Goal: Task Accomplishment & Management: Manage account settings

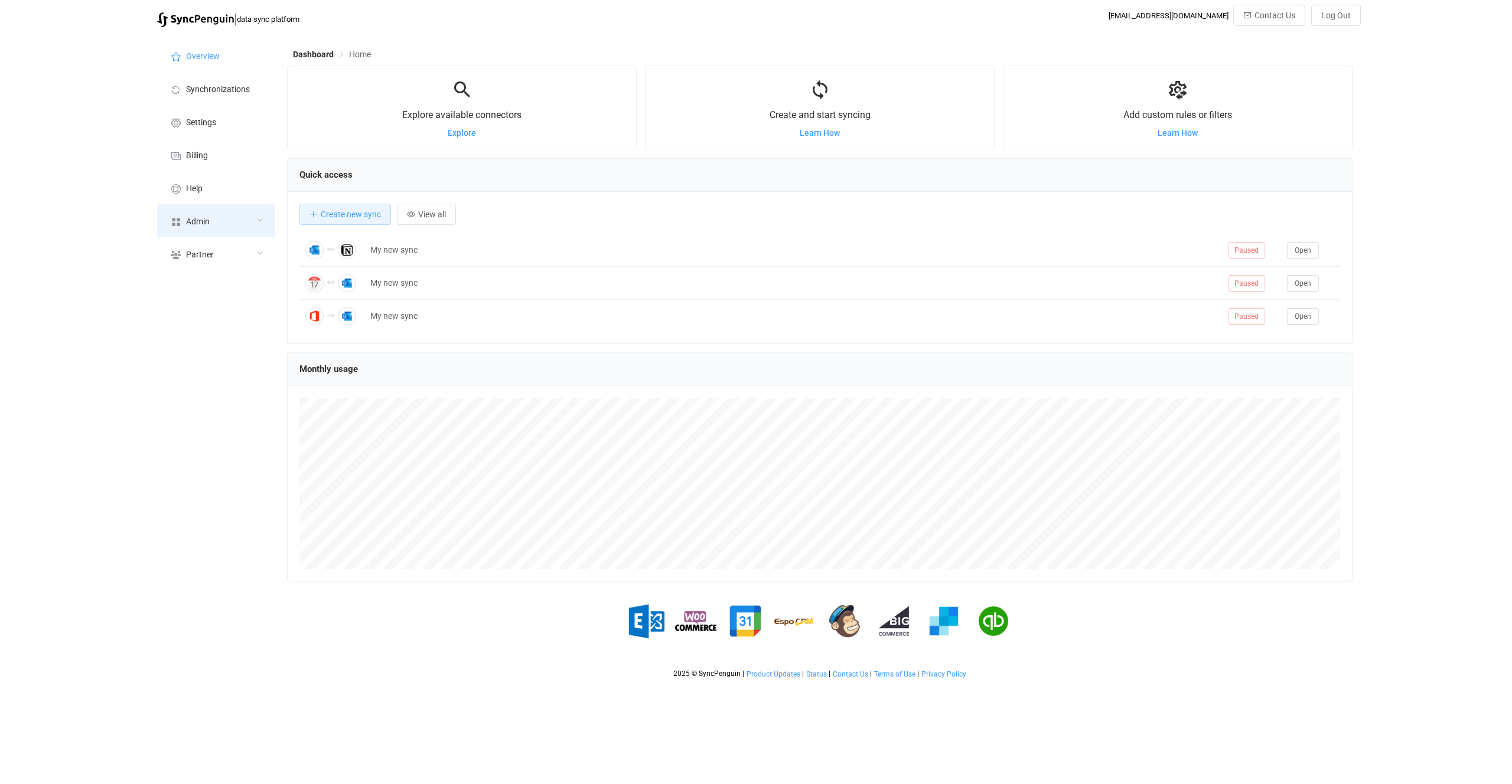
scroll to position [229, 1066]
click at [231, 214] on div "Admin" at bounding box center [216, 220] width 118 height 33
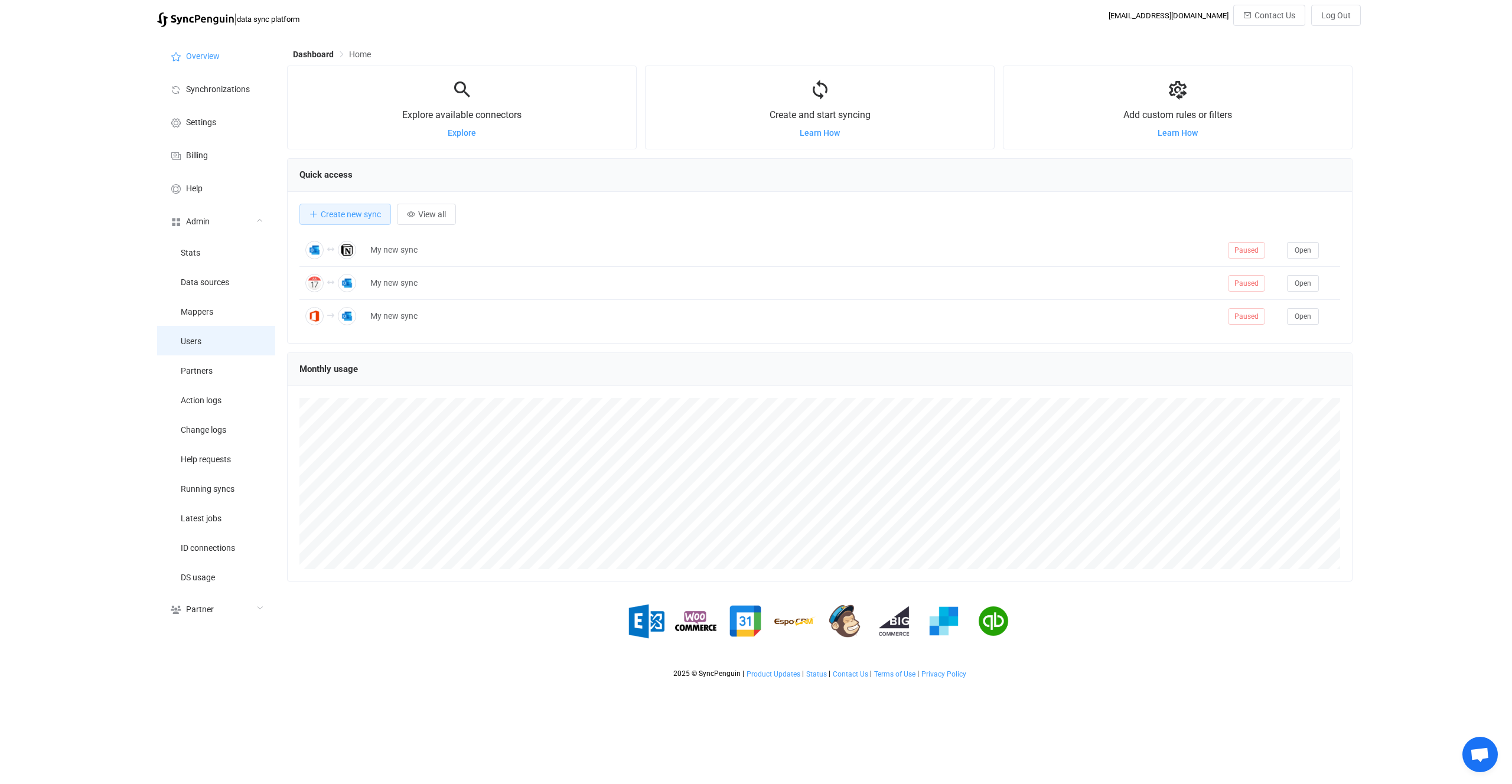
click at [255, 343] on li "Users" at bounding box center [216, 341] width 118 height 30
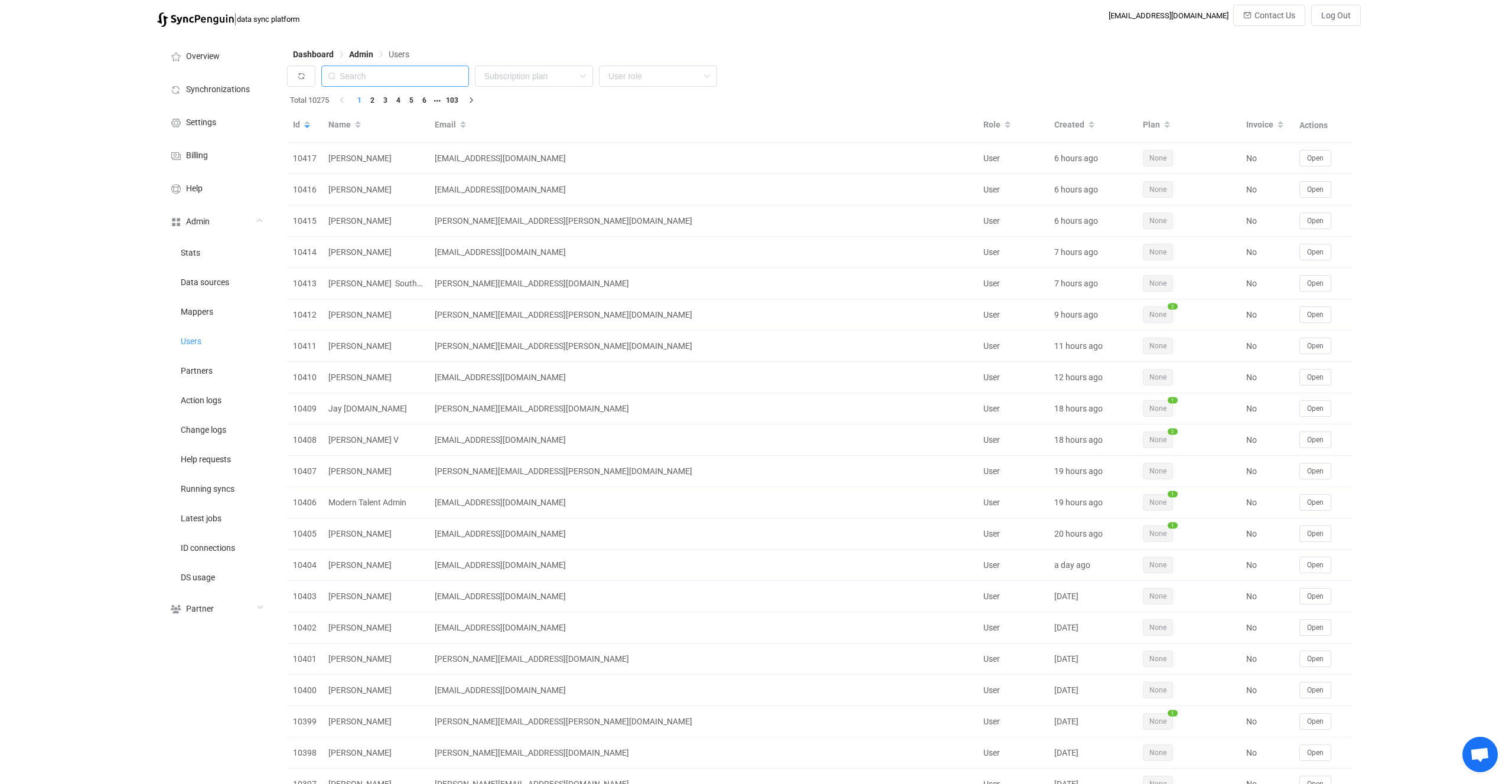
click at [426, 71] on input "text" at bounding box center [395, 76] width 148 height 21
paste input "[EMAIL_ADDRESS][DOMAIN_NAME]"
type input "[EMAIL_ADDRESS][DOMAIN_NAME]"
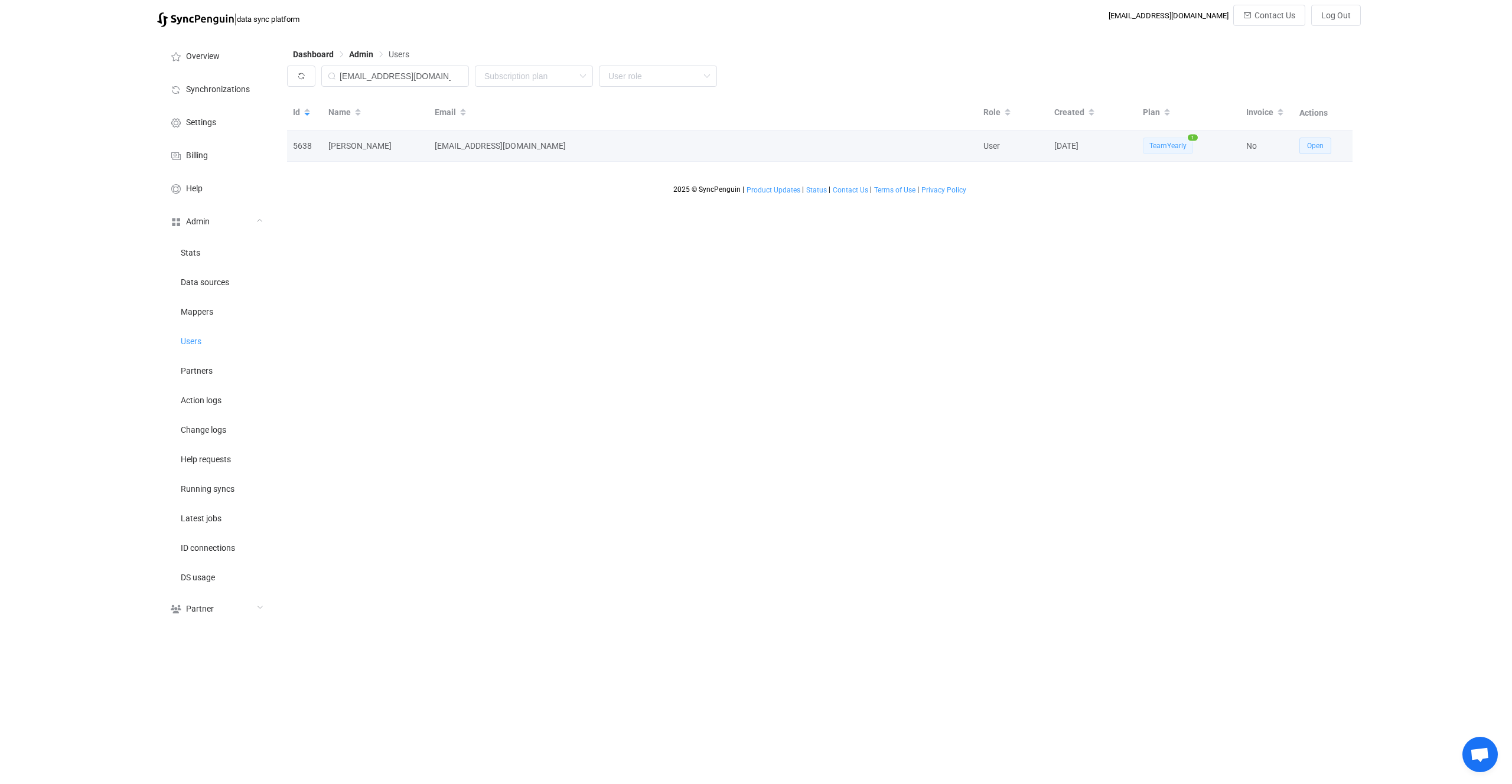
click at [1321, 138] on button "Open" at bounding box center [1315, 146] width 32 height 16
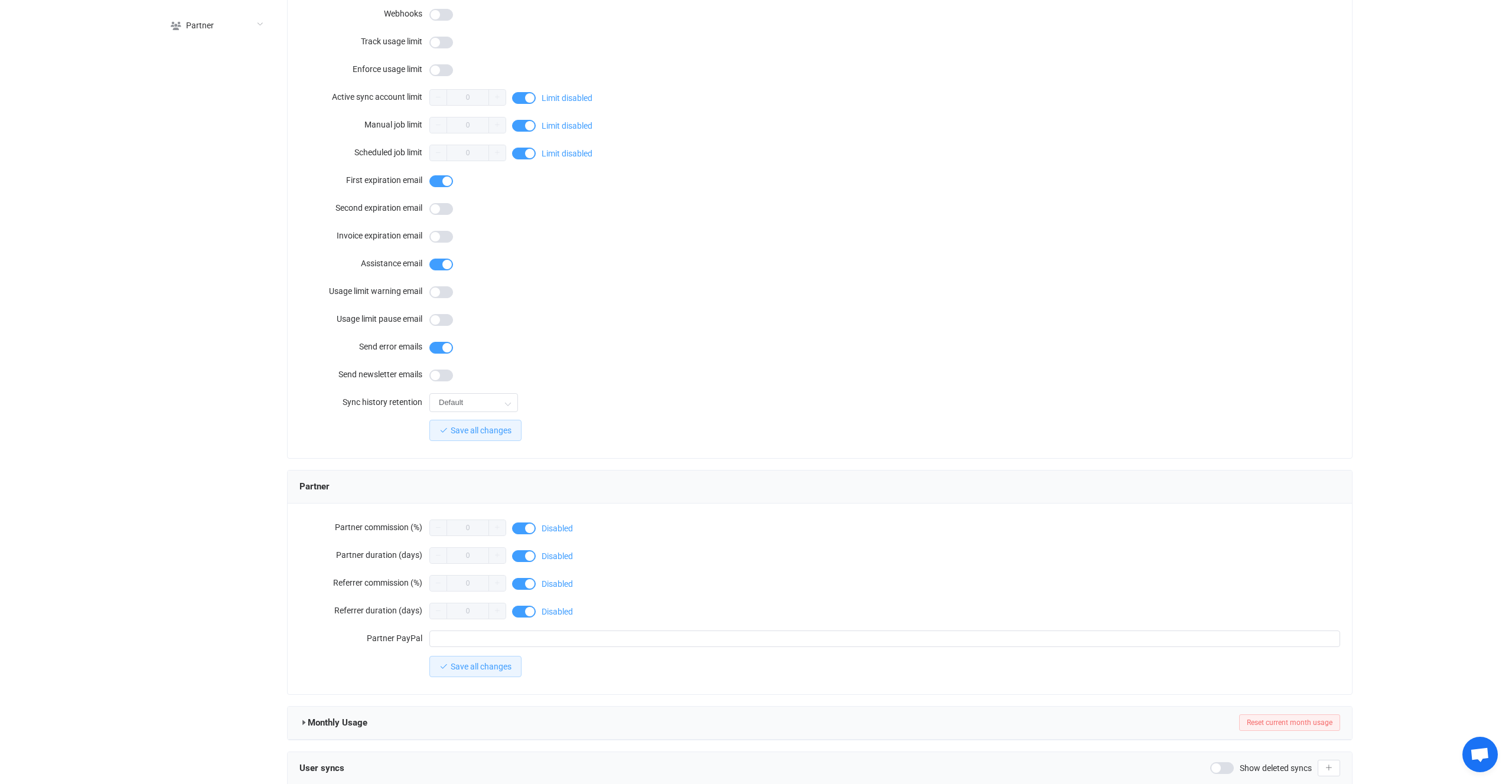
scroll to position [713, 0]
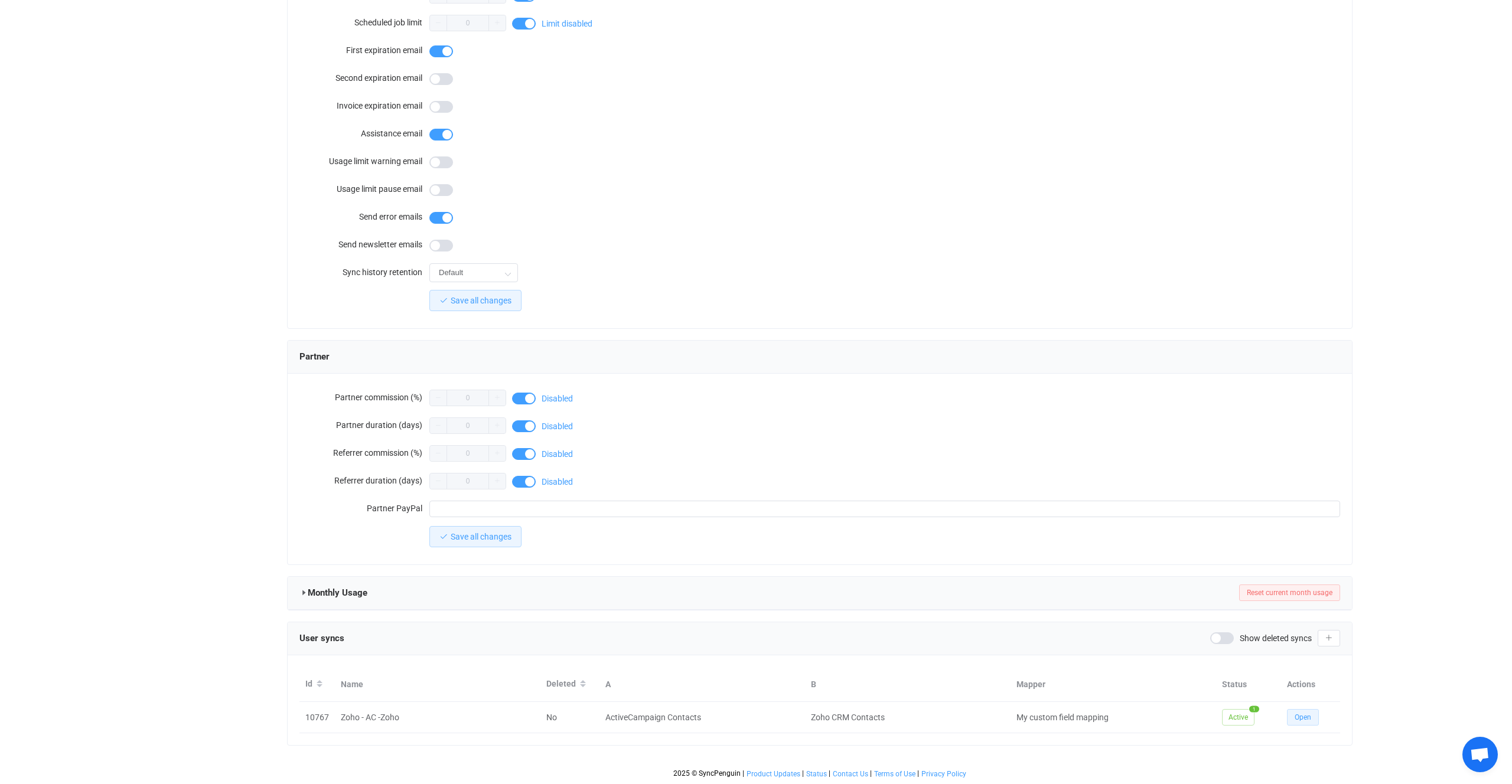
click at [1305, 714] on span "Open" at bounding box center [1303, 718] width 16 height 8
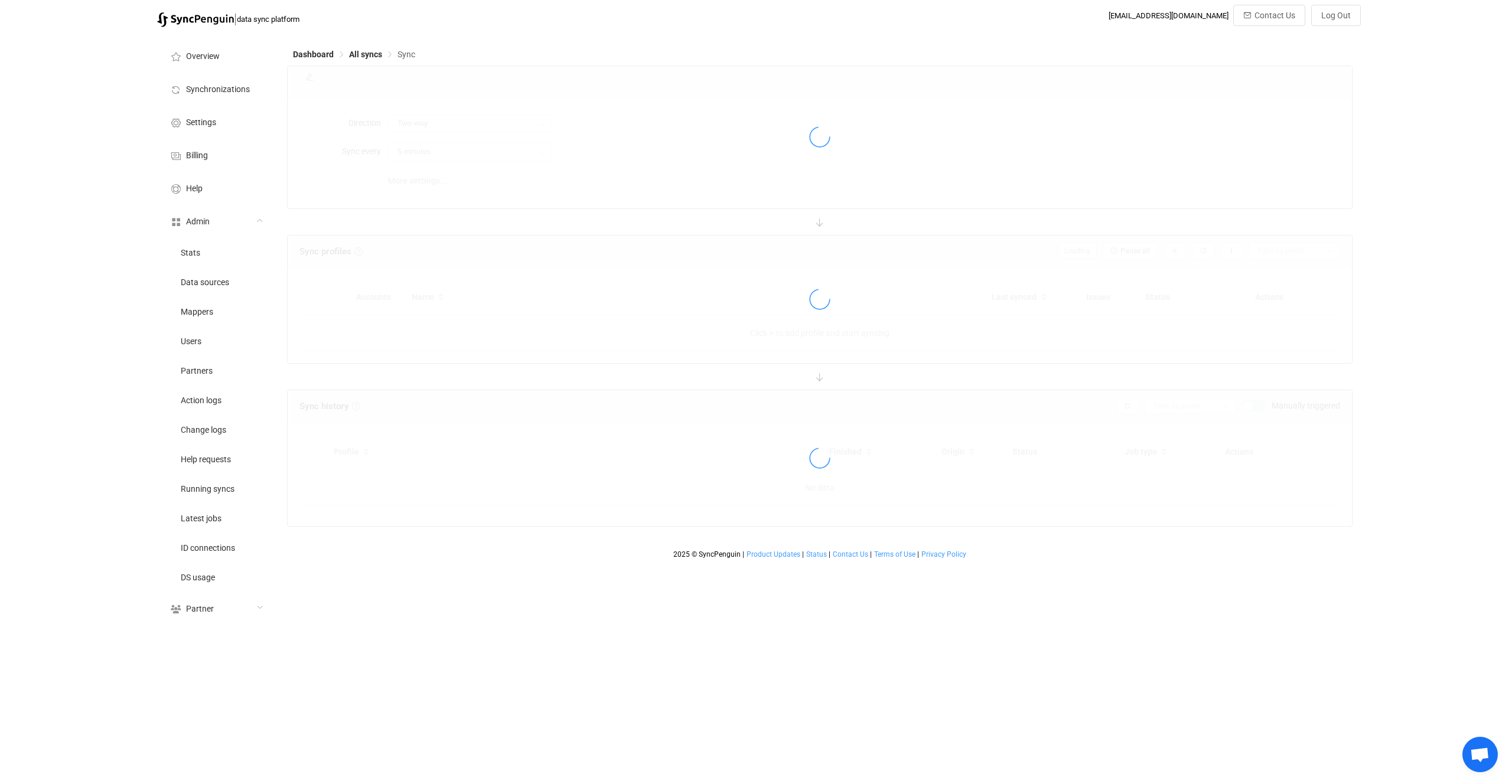
type input "10 minutes"
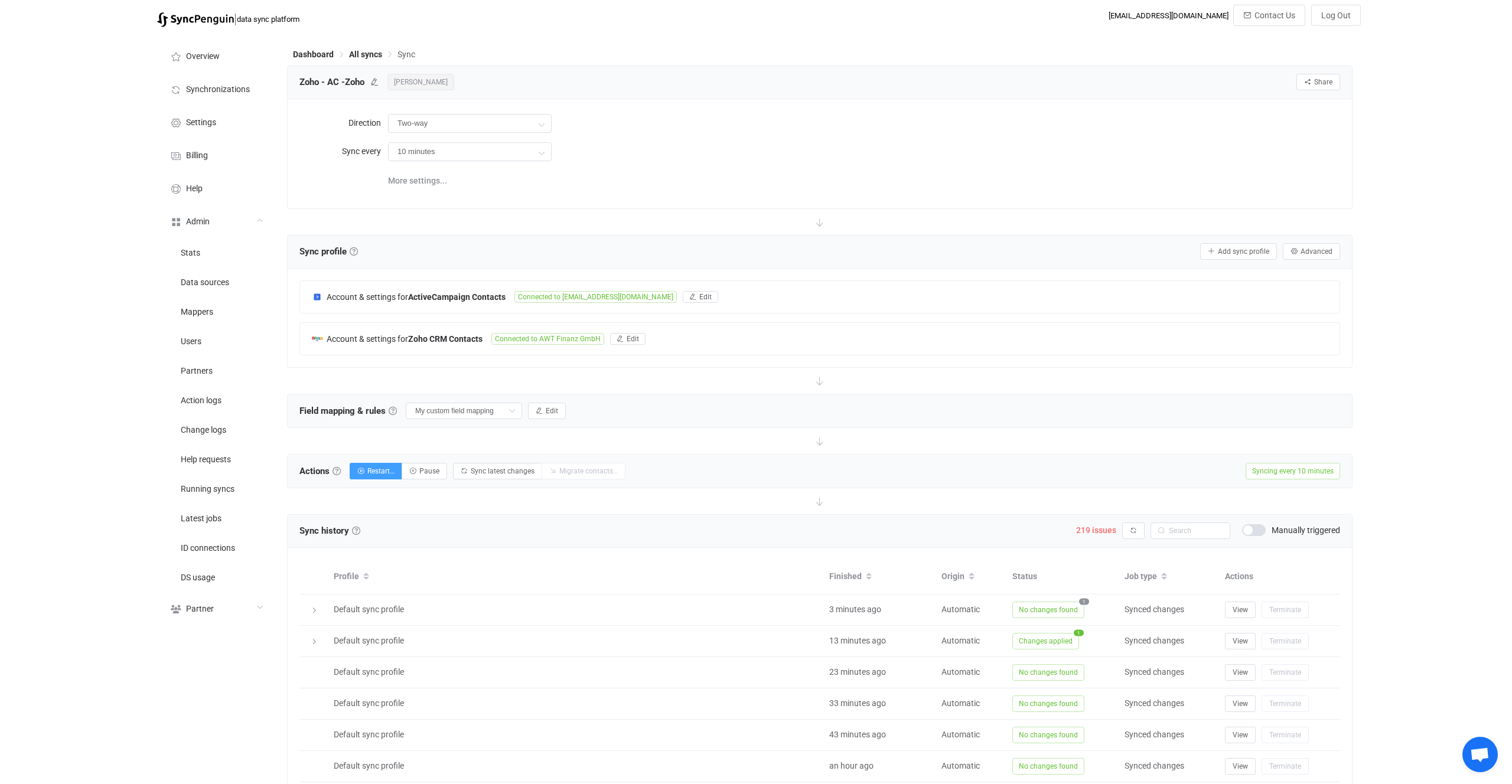
click at [1099, 535] on span "219 issues Syncing issues" at bounding box center [1100, 530] width 46 height 12
click at [1097, 532] on span "219 issues" at bounding box center [1096, 530] width 40 height 9
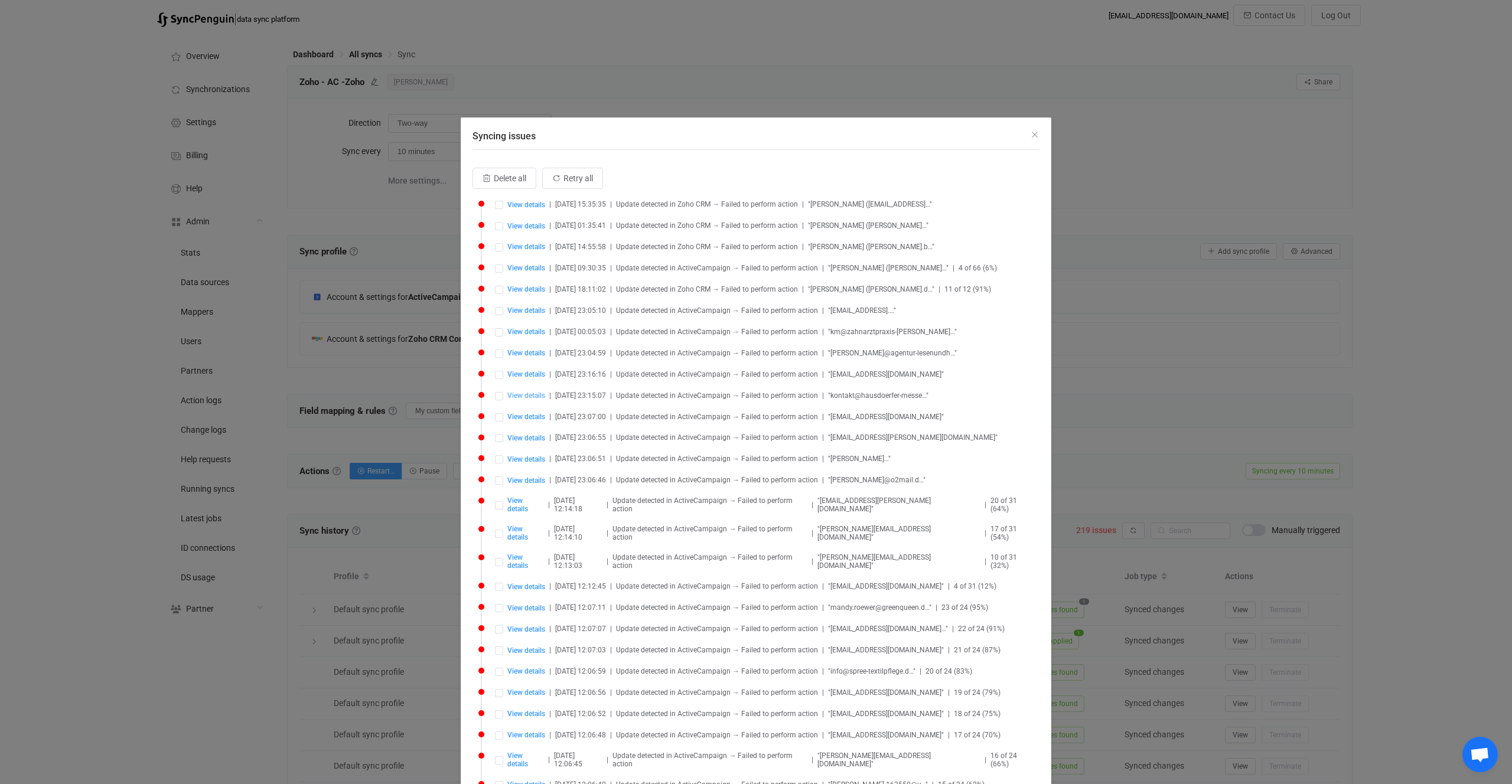
click at [514, 397] on span "View details" at bounding box center [526, 395] width 38 height 8
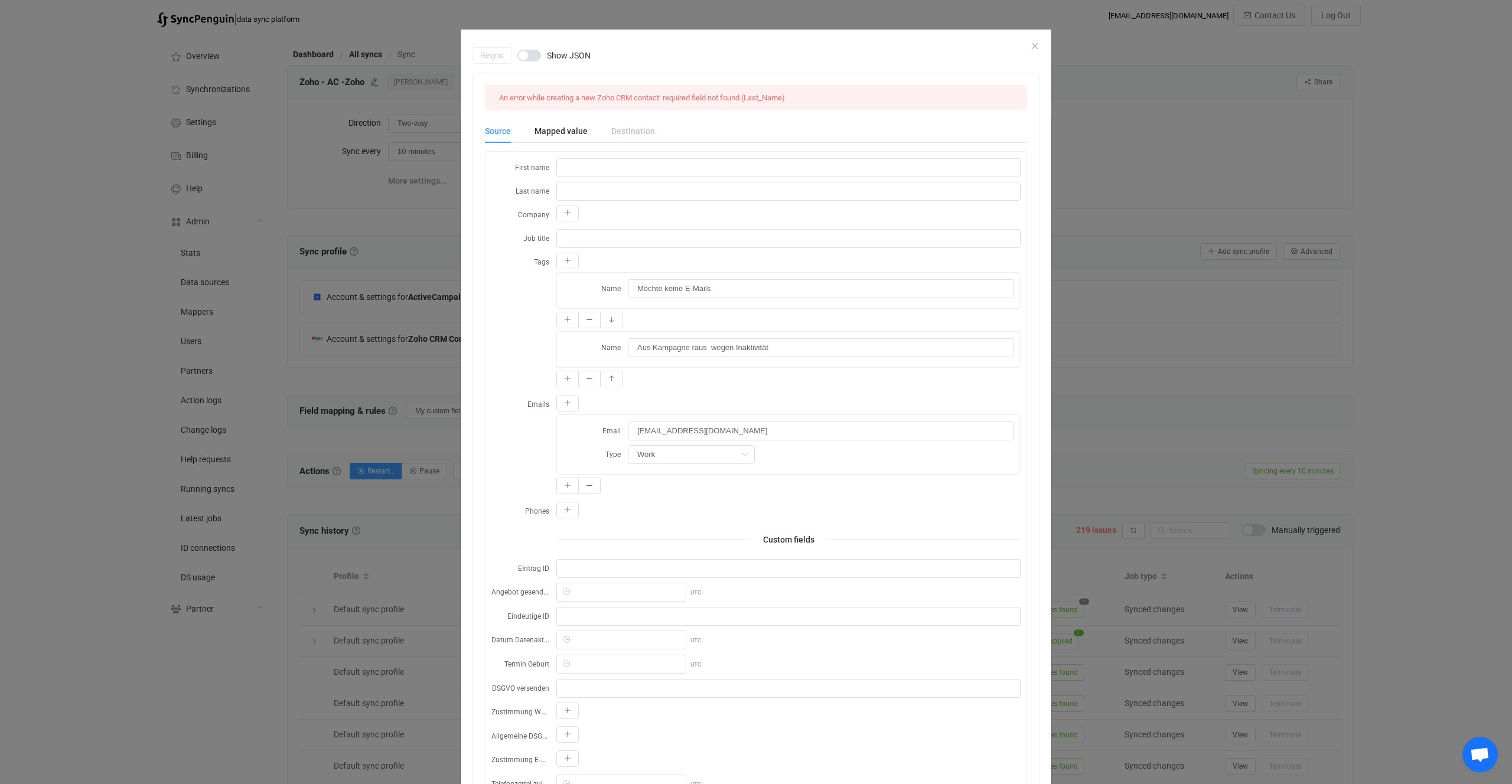
click at [444, 324] on div "Resync Show JSON An error while creating a new Zoho CRM contact: required field…" at bounding box center [756, 392] width 1512 height 784
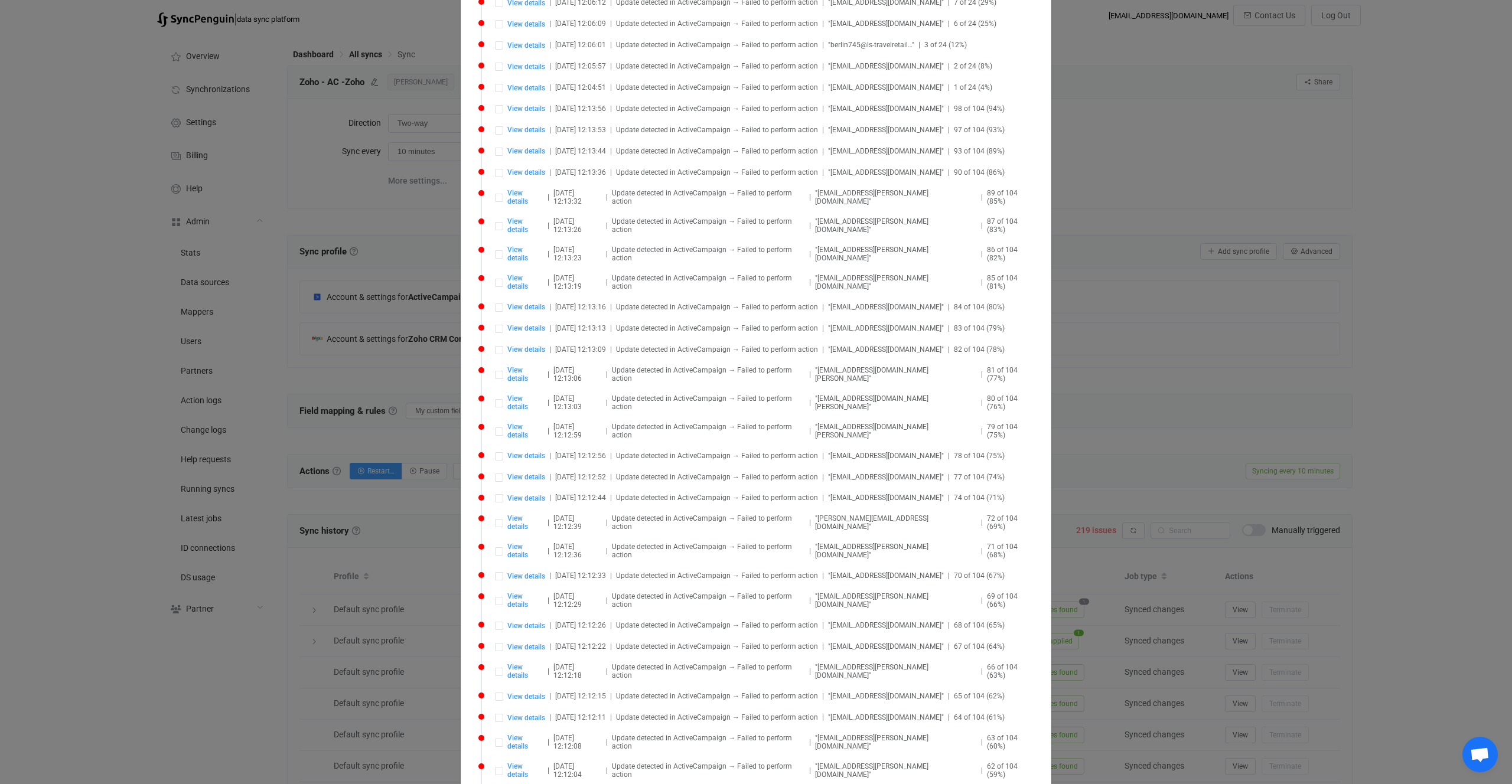
scroll to position [1110, 0]
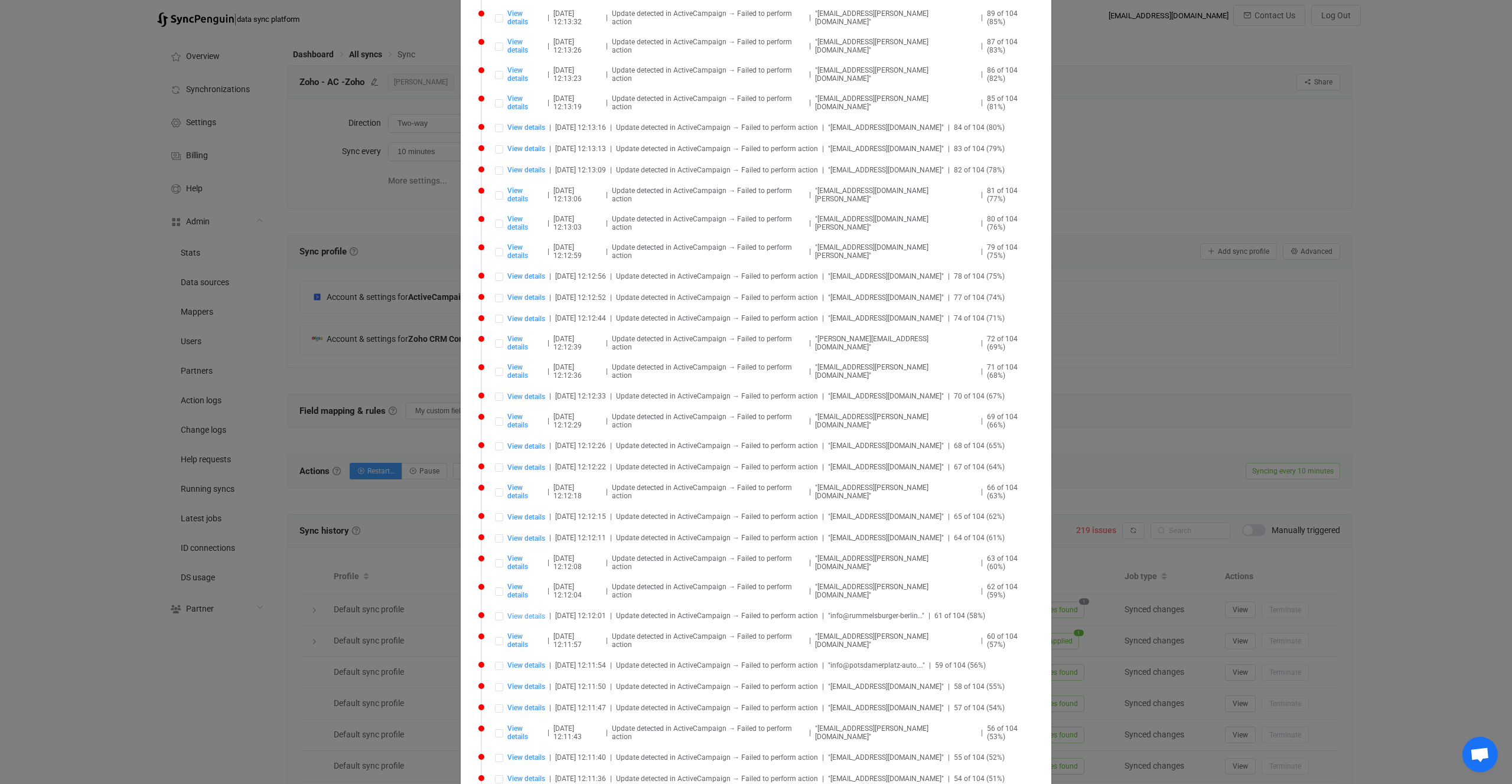
click at [520, 612] on span "View details" at bounding box center [526, 616] width 38 height 8
type input "info@rummelsburger-berlin.de"
type input "13101"
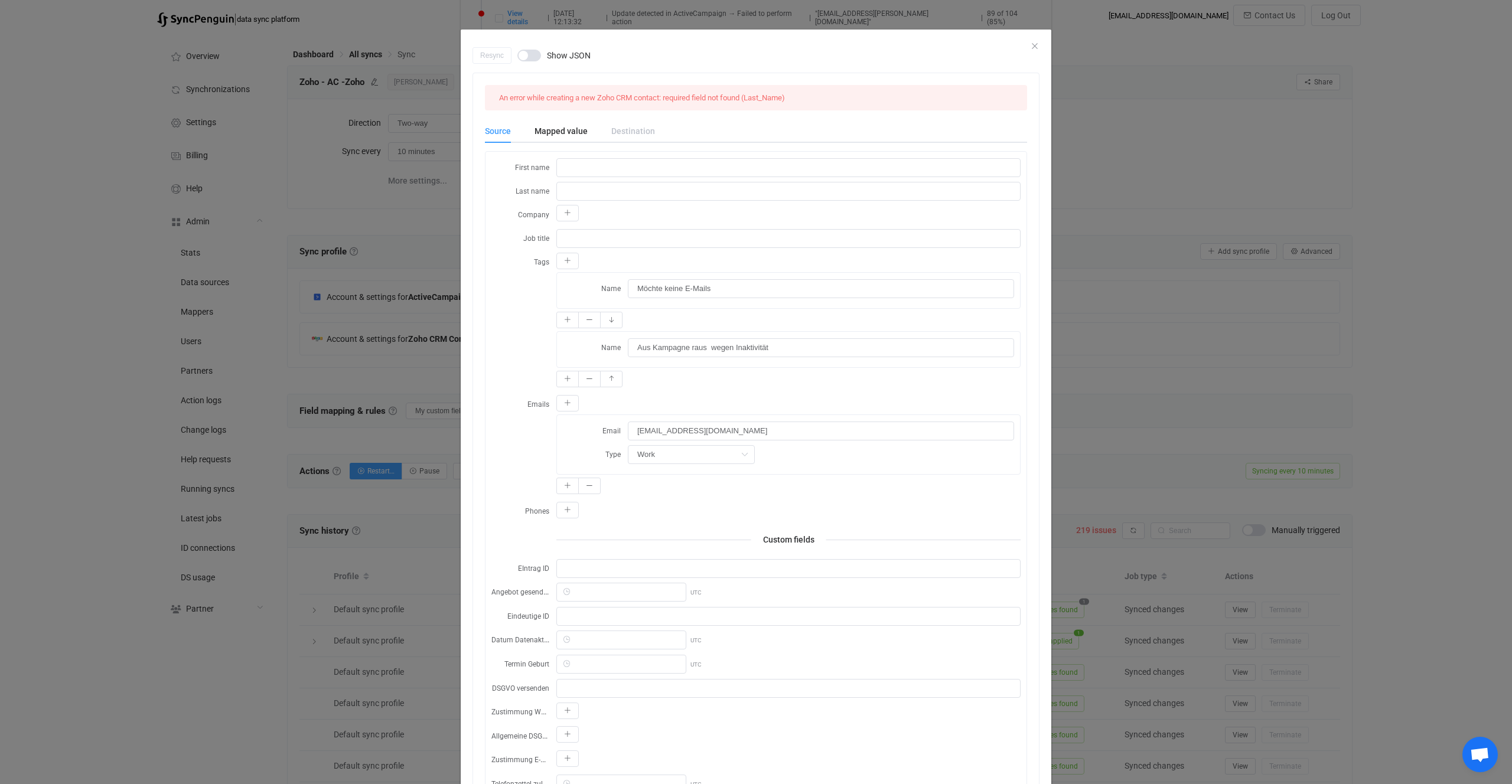
click at [322, 450] on div "Resync Show JSON An error while creating a new Zoho CRM contact: required field…" at bounding box center [756, 392] width 1512 height 784
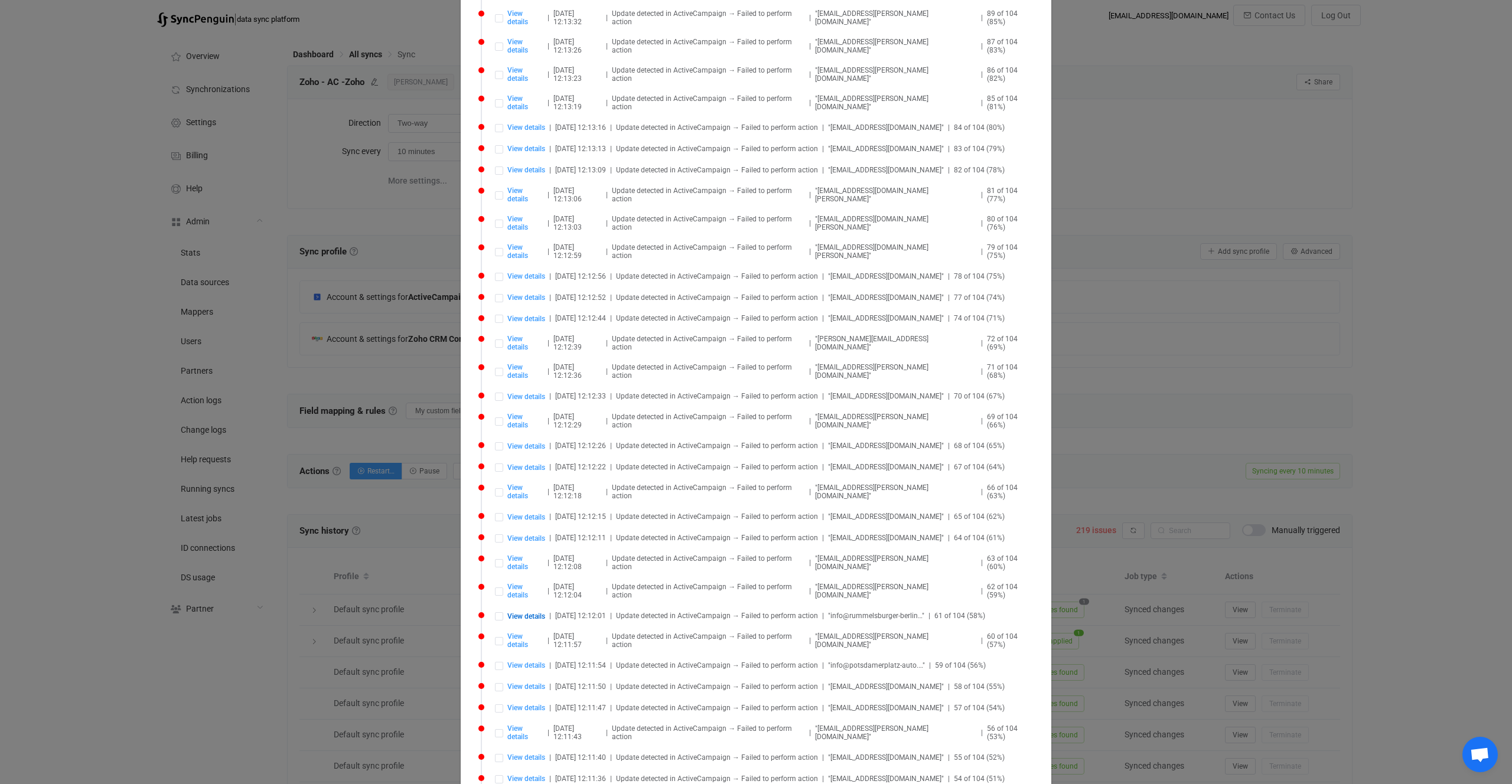
scroll to position [1673, 0]
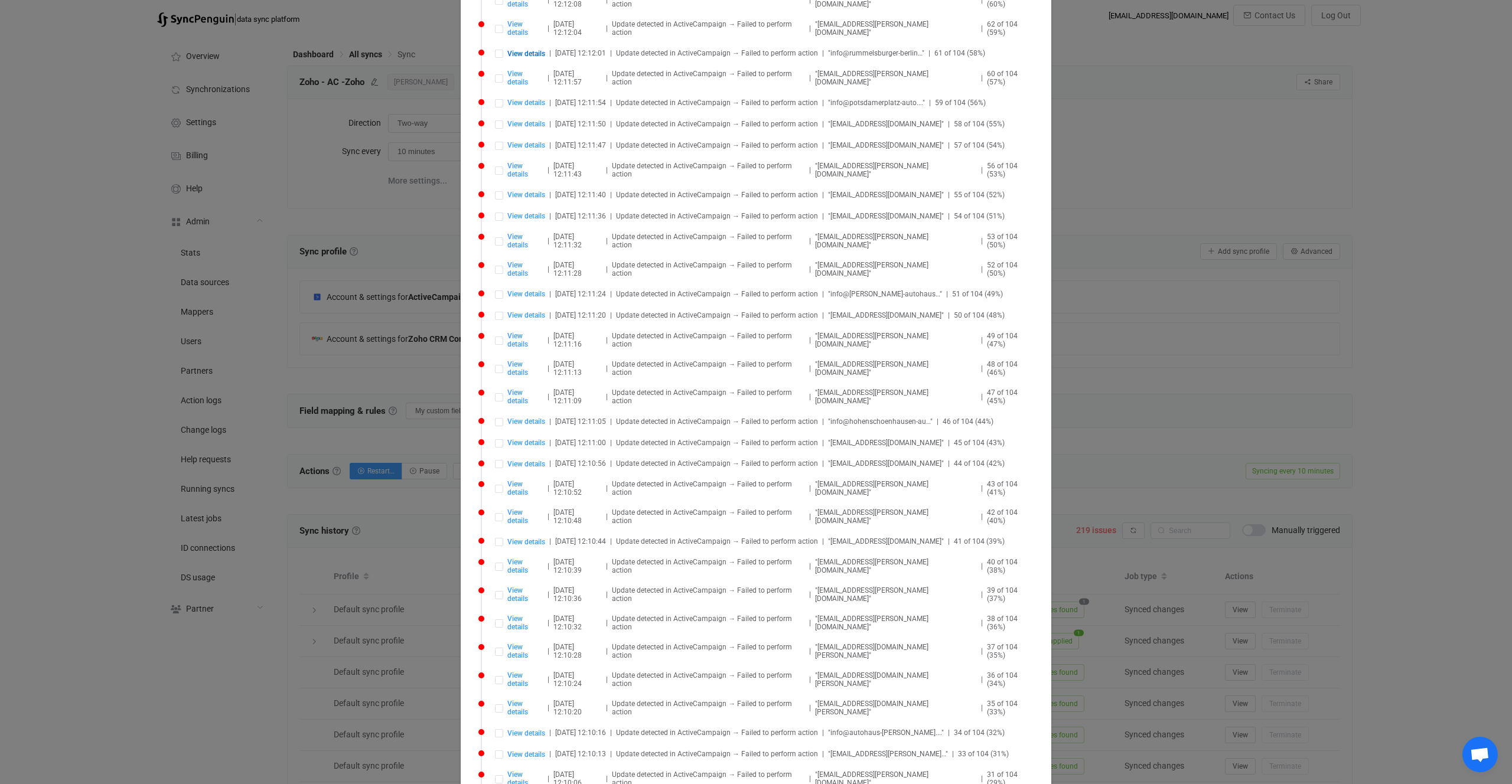
type input "info@wilmersdorf-auto.de"
type input "13147"
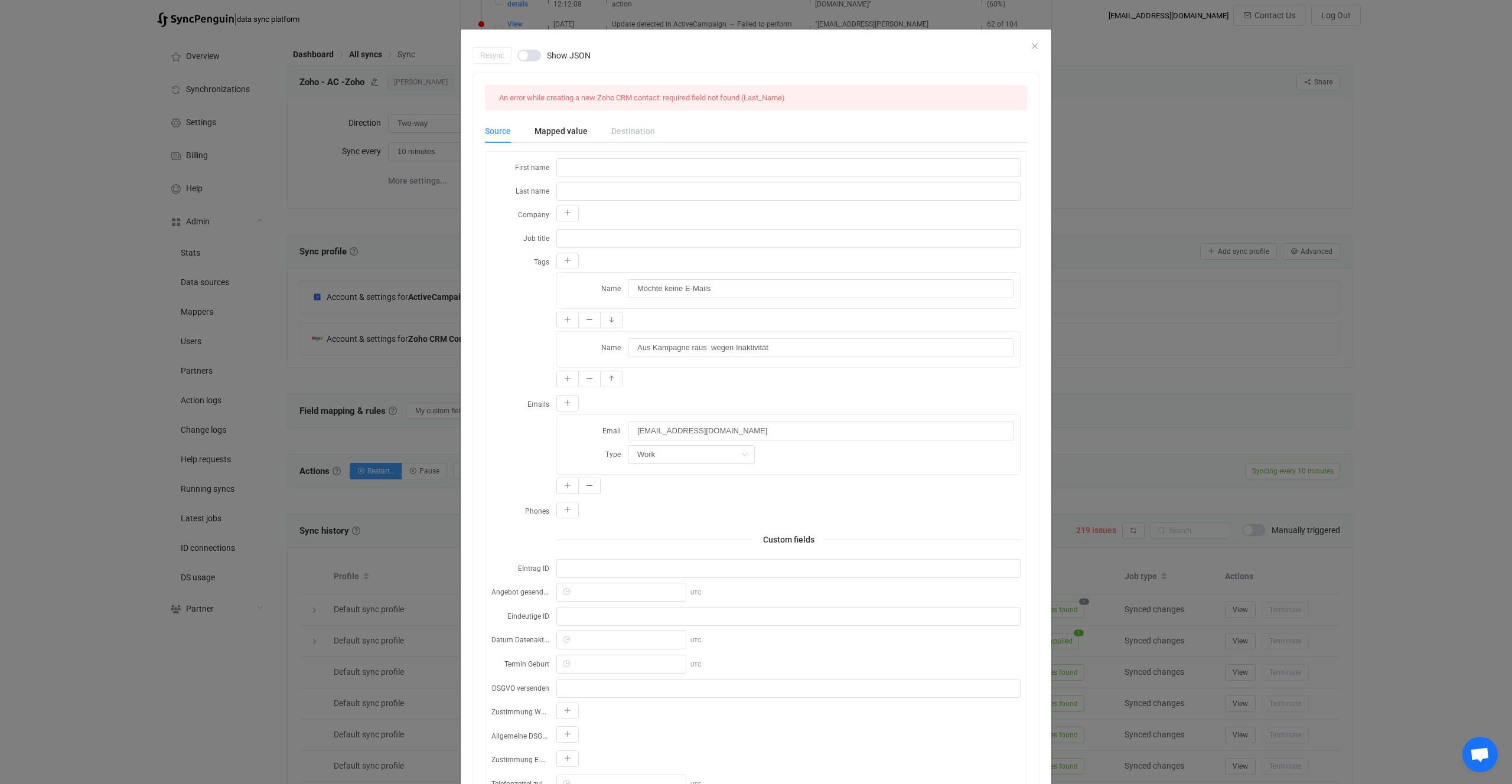
click at [316, 528] on div "Resync Show JSON An error while creating a new Zoho CRM contact: required field…" at bounding box center [756, 392] width 1512 height 784
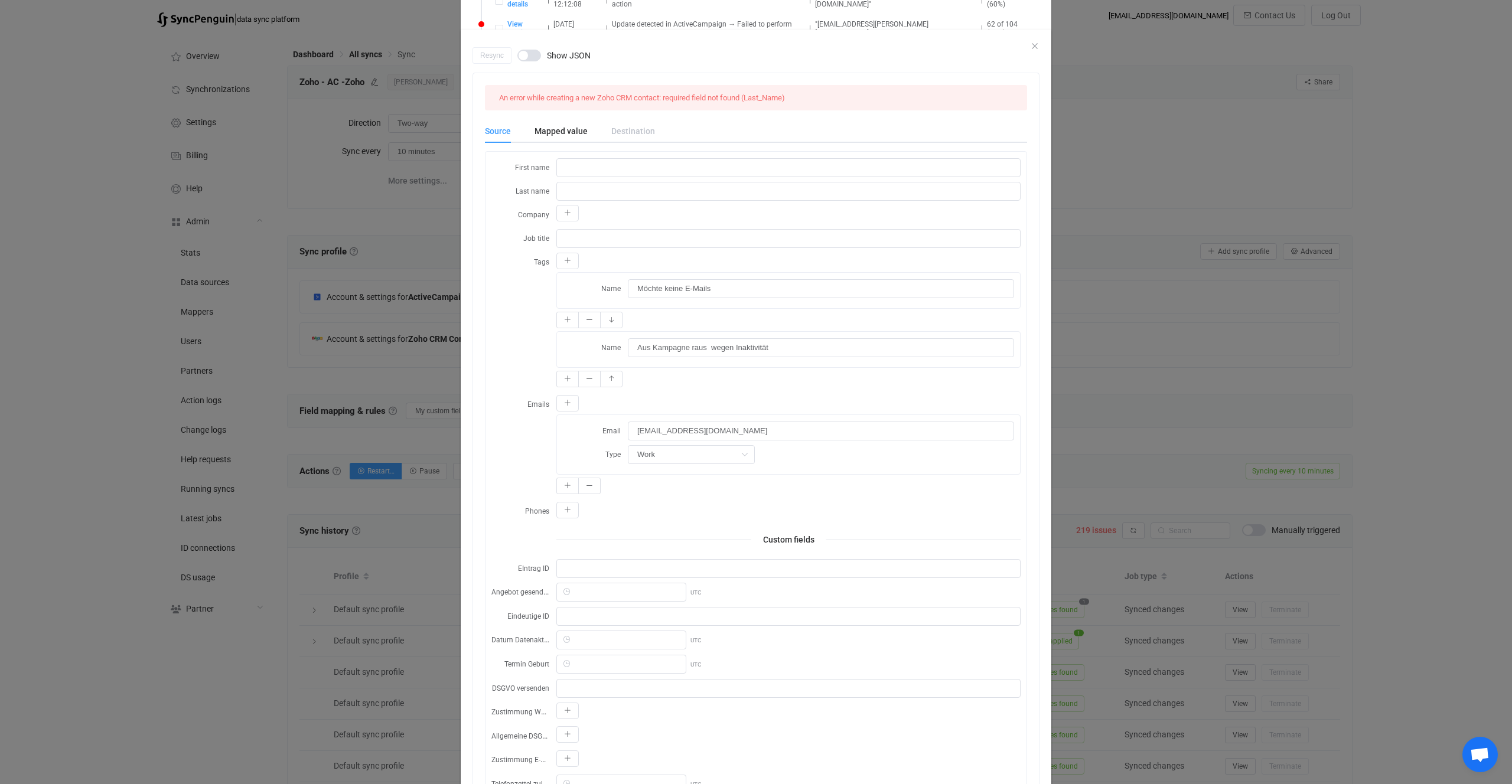
click at [329, 588] on body "| data sync platform vitaliyherasymiv+74@gmail.com Contact Us Log Out Overview …" at bounding box center [756, 493] width 1512 height 977
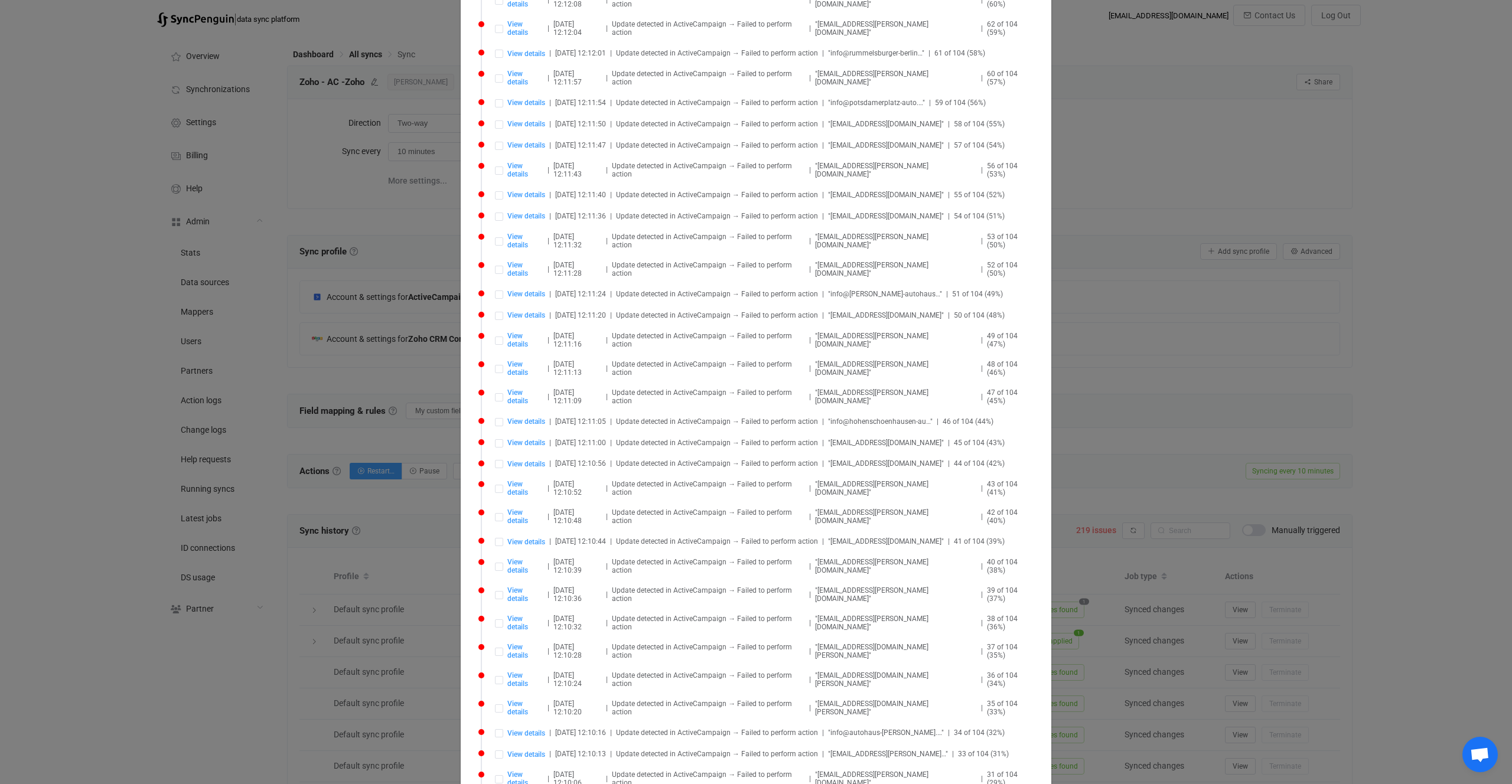
click at [356, 585] on div "Syncing issues Delete all Retry all View details | 2025-09-07 15:35:35 | Update…" at bounding box center [756, 392] width 1512 height 784
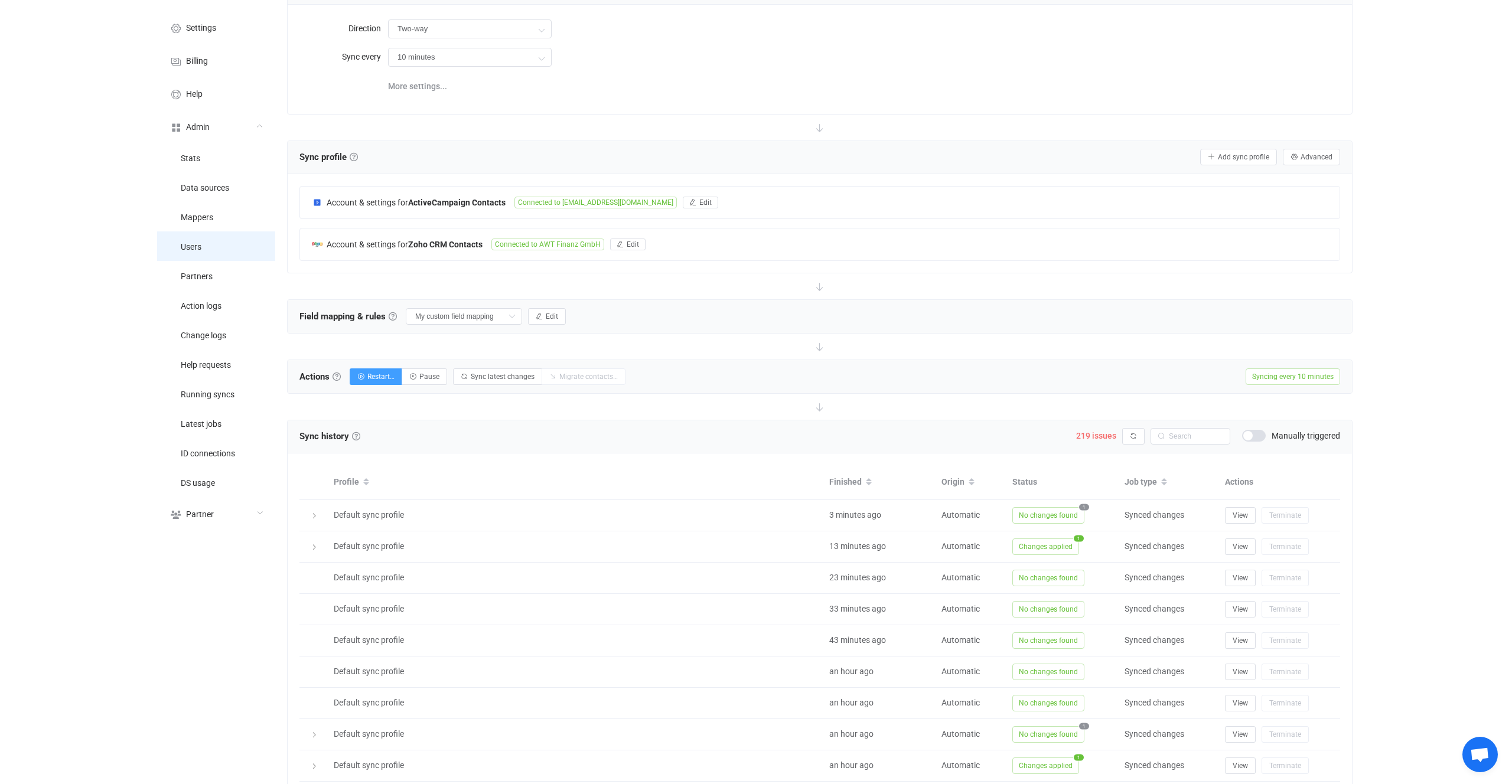
scroll to position [0, 0]
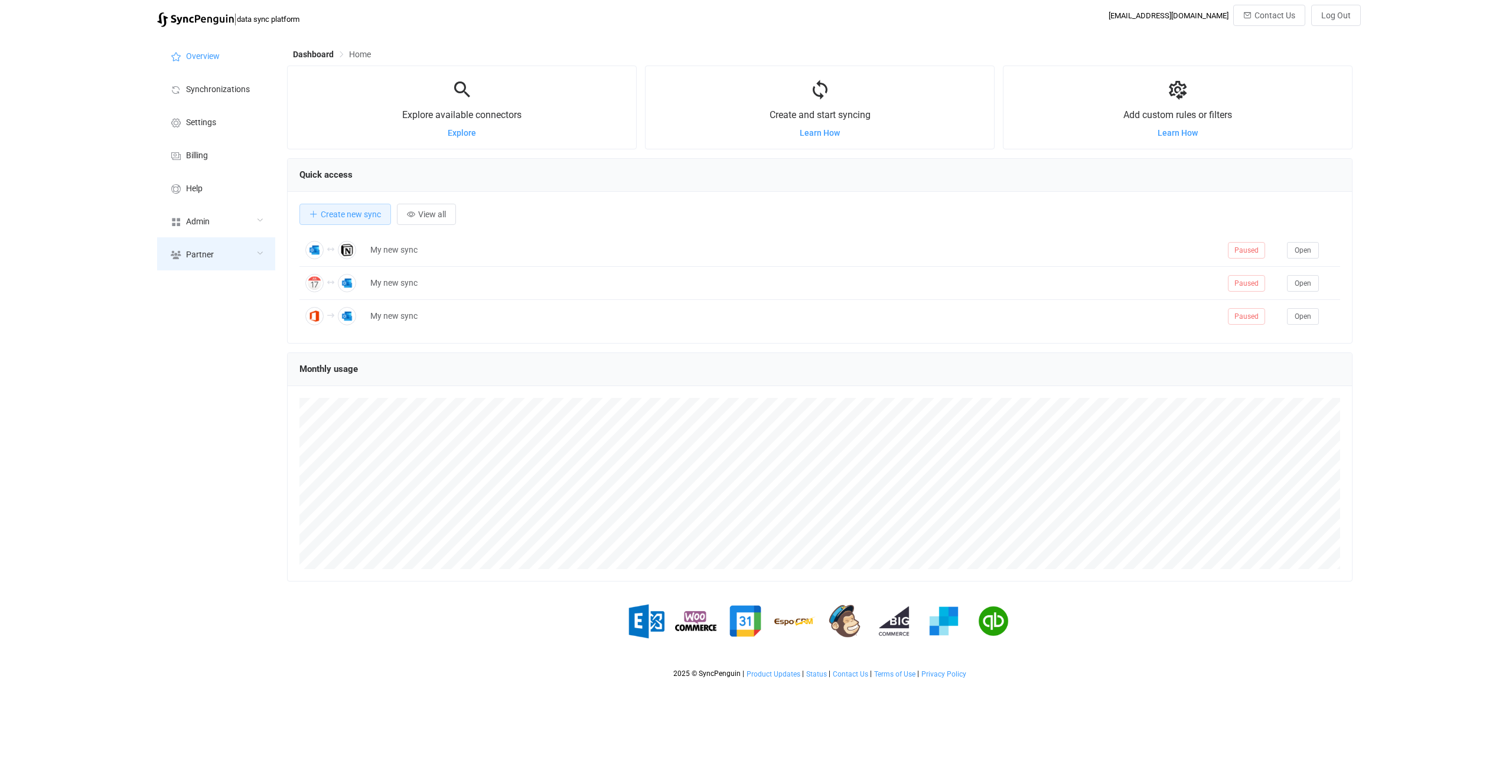
scroll to position [229, 1066]
click at [246, 229] on div "Admin" at bounding box center [216, 220] width 118 height 33
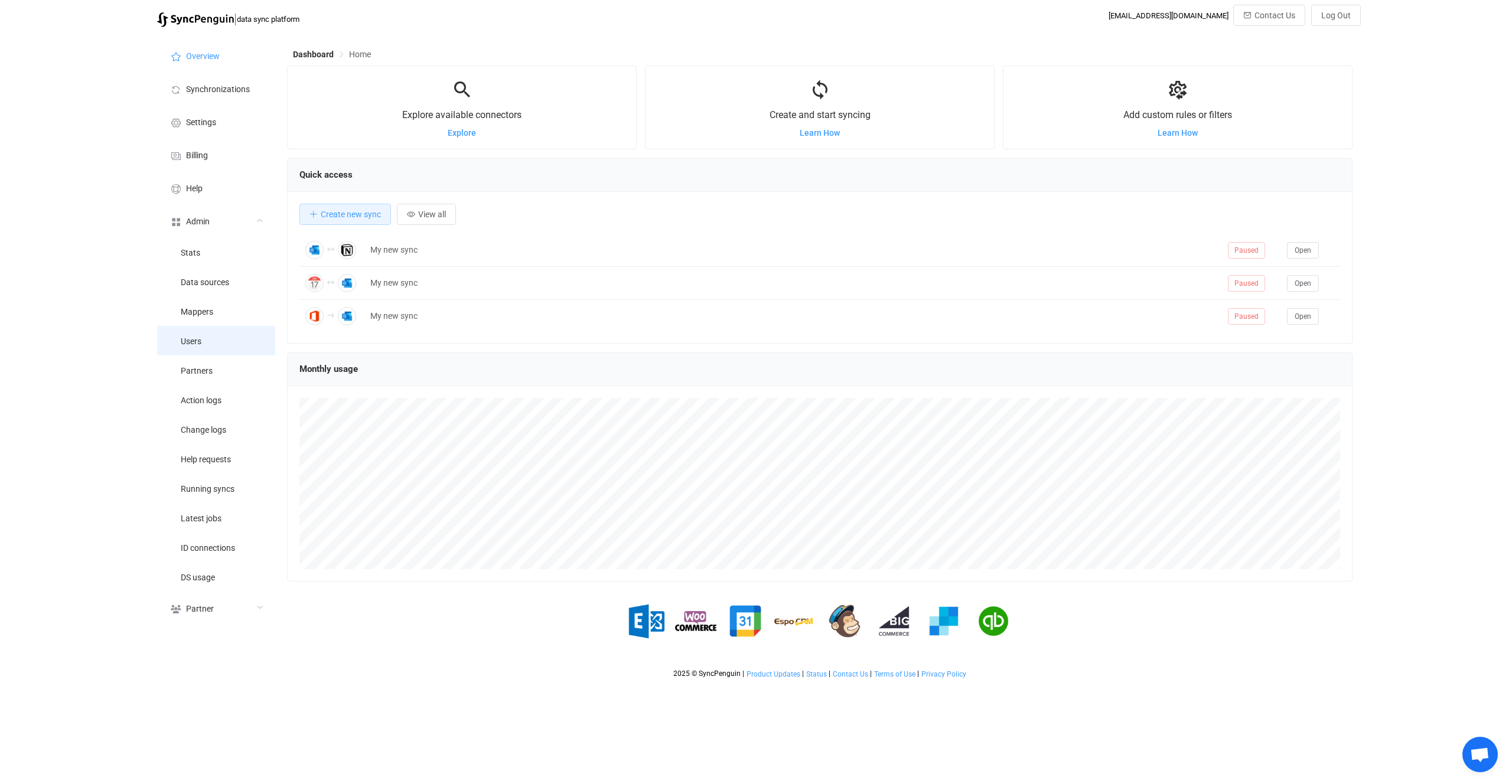
click at [226, 354] on li "Users" at bounding box center [216, 341] width 118 height 30
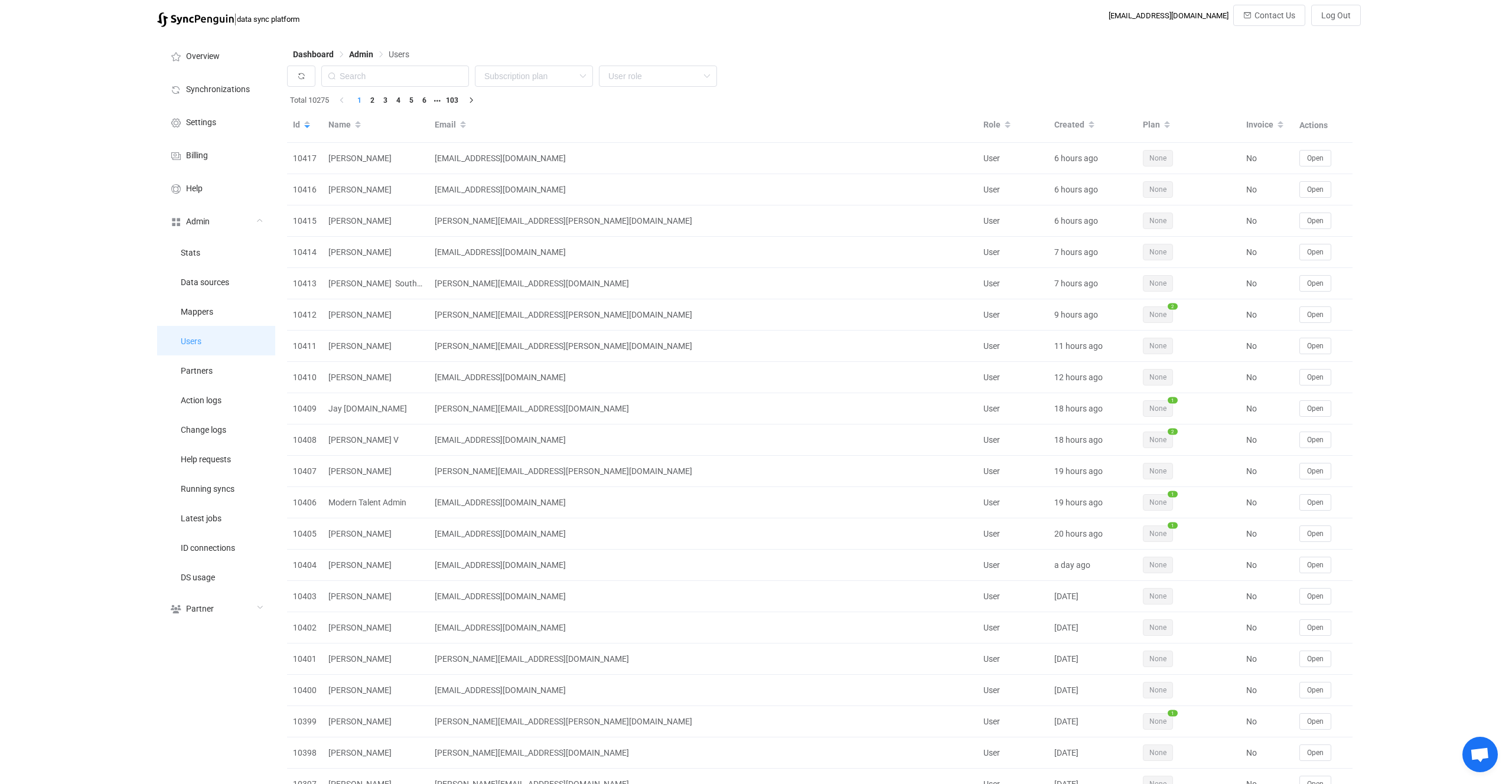
click at [222, 341] on li "Users" at bounding box center [216, 341] width 118 height 30
click at [387, 81] on input "text" at bounding box center [395, 76] width 148 height 21
paste input "jason.thompson@jaballp.co.uk"
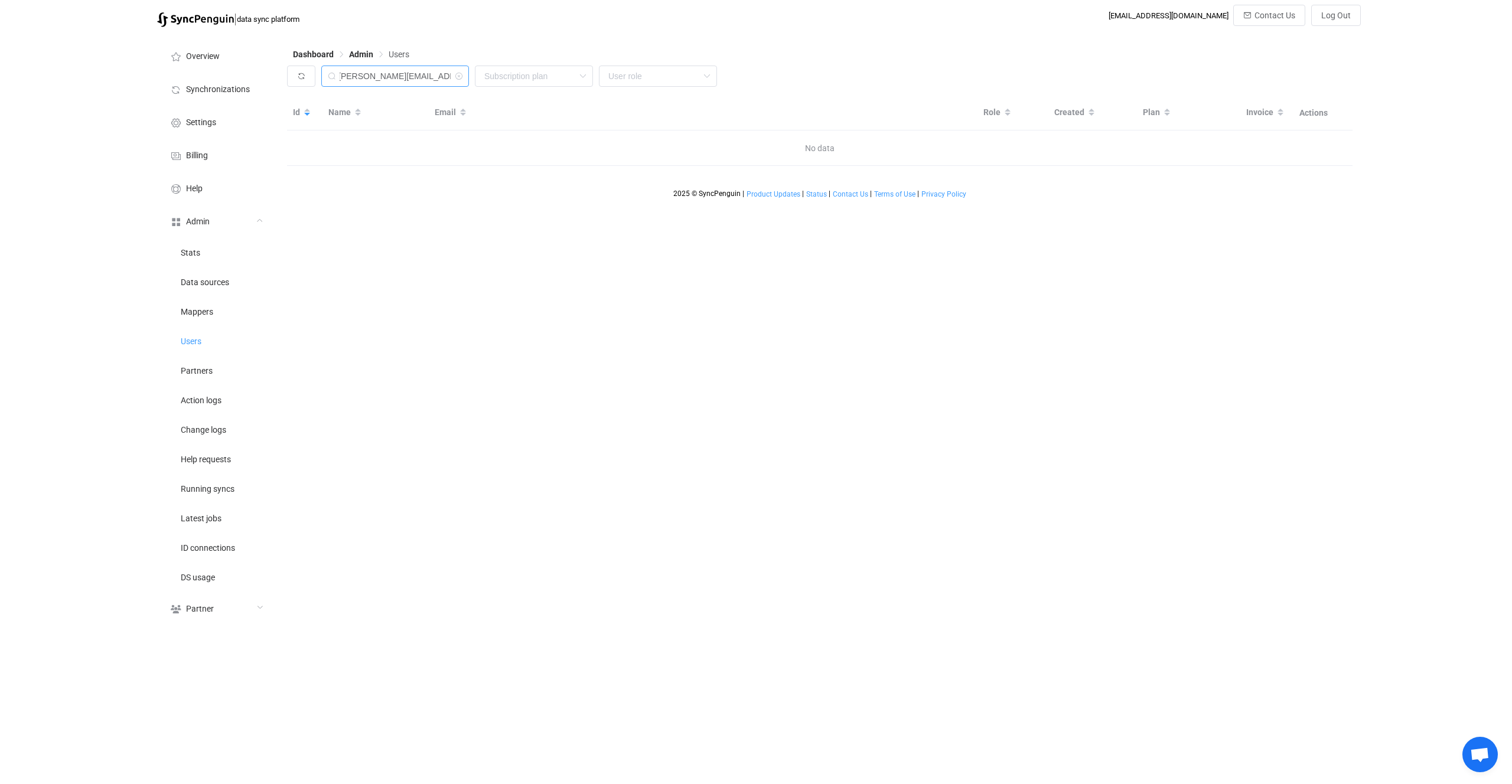
click at [404, 75] on input "jason.thompson@jaballp.co.uk" at bounding box center [395, 76] width 148 height 21
drag, startPoint x: 404, startPoint y: 75, endPoint x: 325, endPoint y: 76, distance: 79.0
click at [325, 76] on div "jason.thompson@jaballp.co.uk" at bounding box center [395, 76] width 148 height 21
type input ".co.uk"
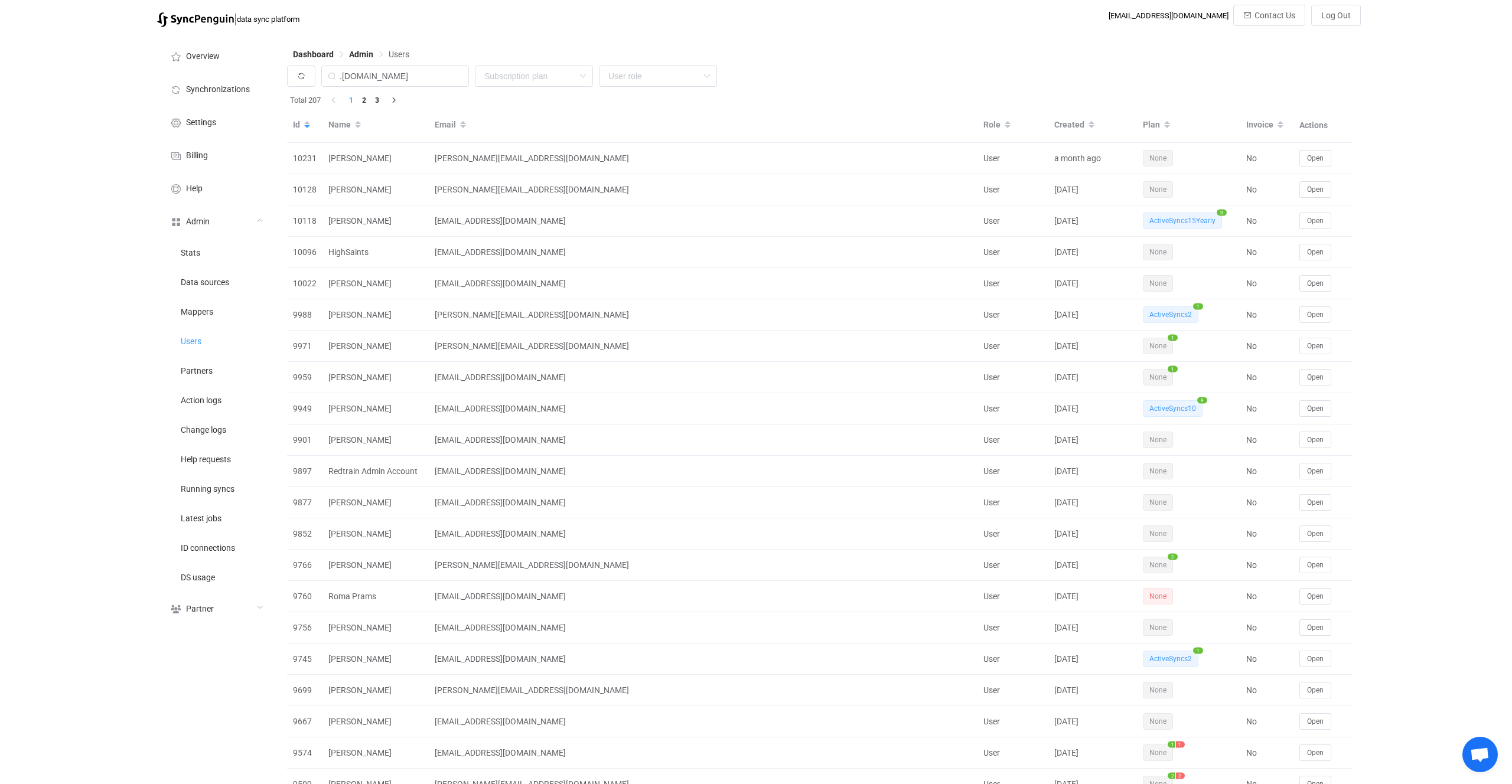
click at [735, 130] on div "Email" at bounding box center [703, 125] width 549 height 20
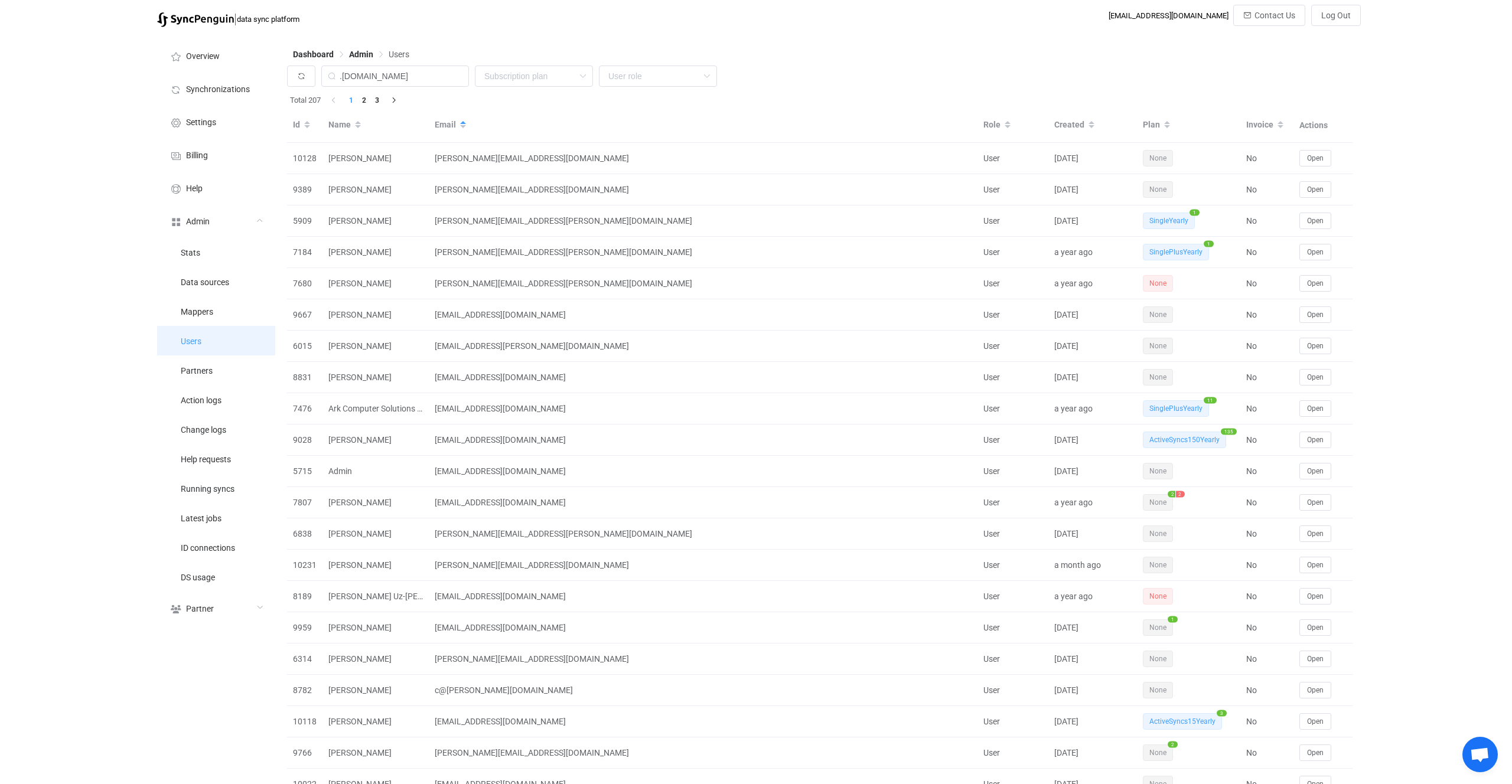
click at [214, 345] on li "Users" at bounding box center [216, 341] width 118 height 30
click at [214, 353] on li "Users" at bounding box center [216, 341] width 118 height 30
click at [212, 340] on li "Users" at bounding box center [216, 341] width 118 height 30
click at [216, 508] on li "Latest jobs" at bounding box center [216, 518] width 118 height 30
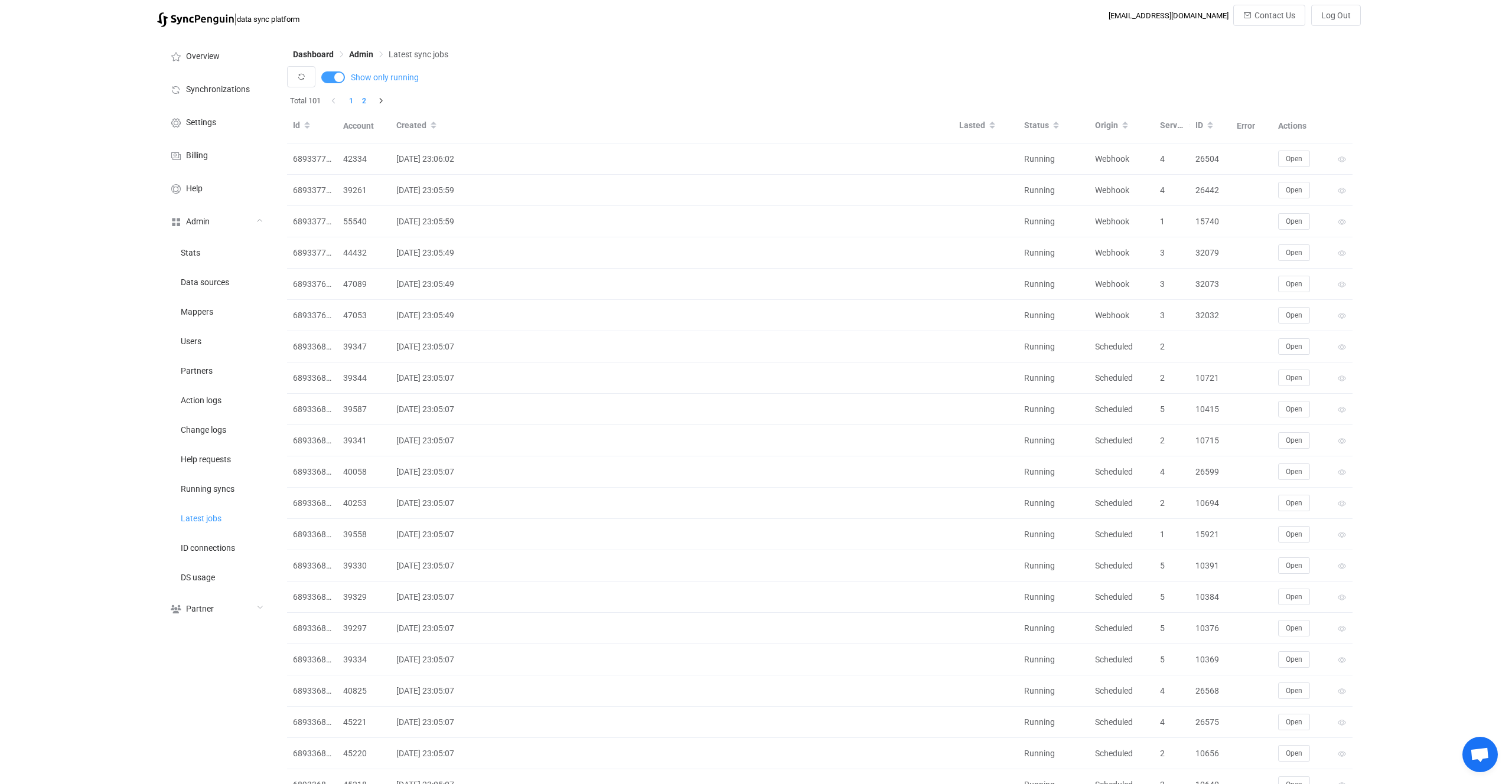
click at [369, 102] on li "2" at bounding box center [364, 100] width 13 height 13
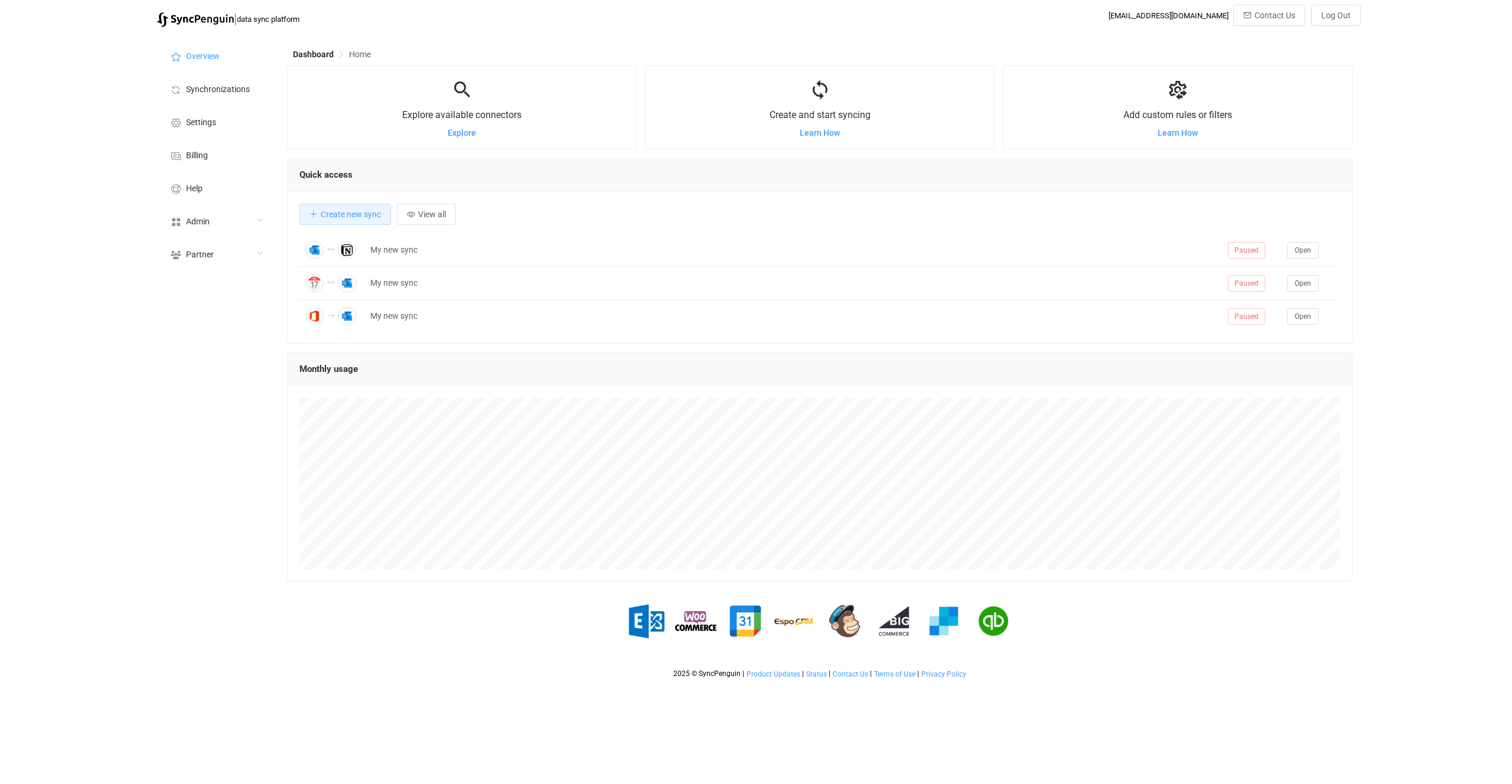
scroll to position [229, 1066]
click at [231, 230] on div "Admin" at bounding box center [216, 220] width 118 height 33
click at [232, 335] on li "Users" at bounding box center [216, 341] width 118 height 30
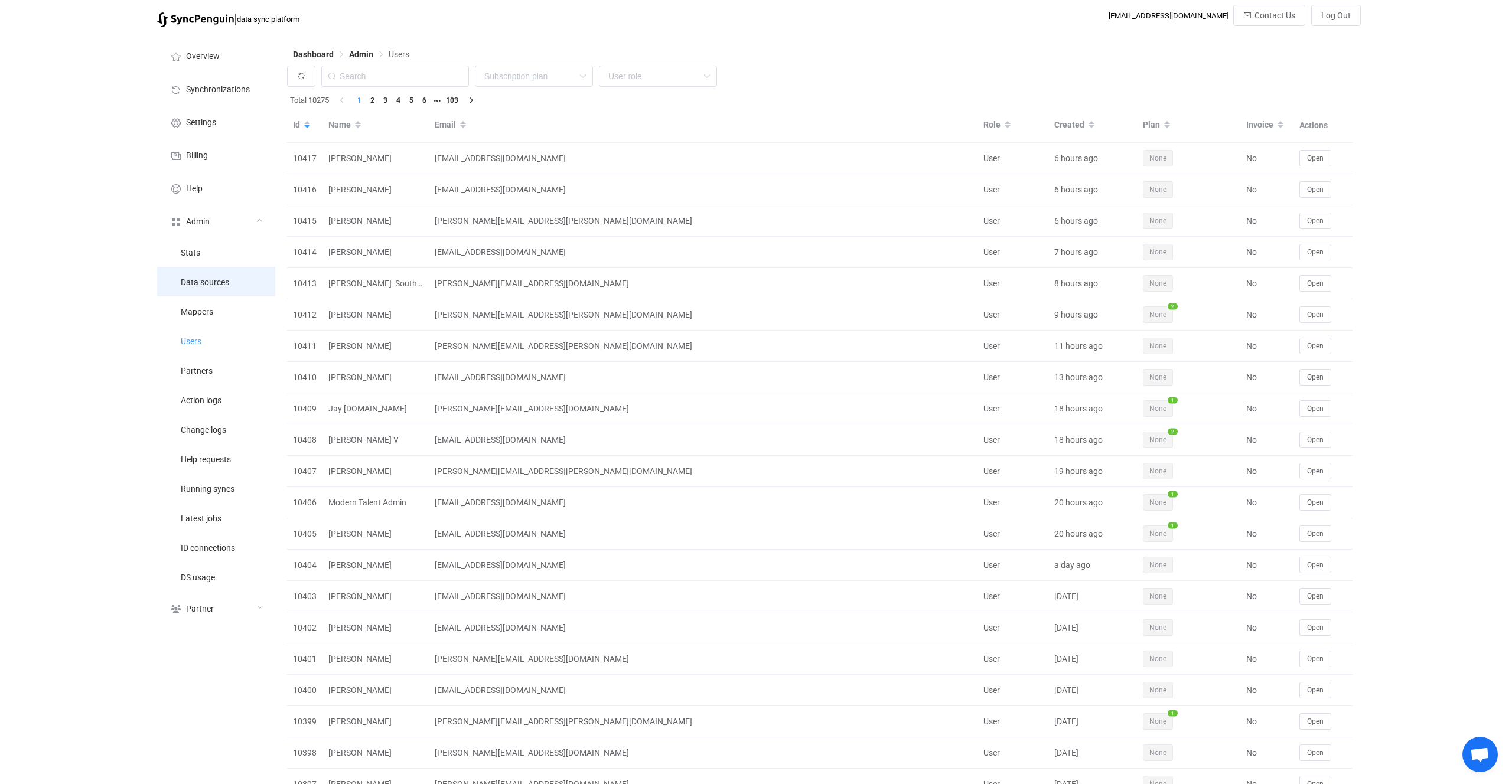
click at [214, 290] on li "Data sources" at bounding box center [216, 282] width 118 height 30
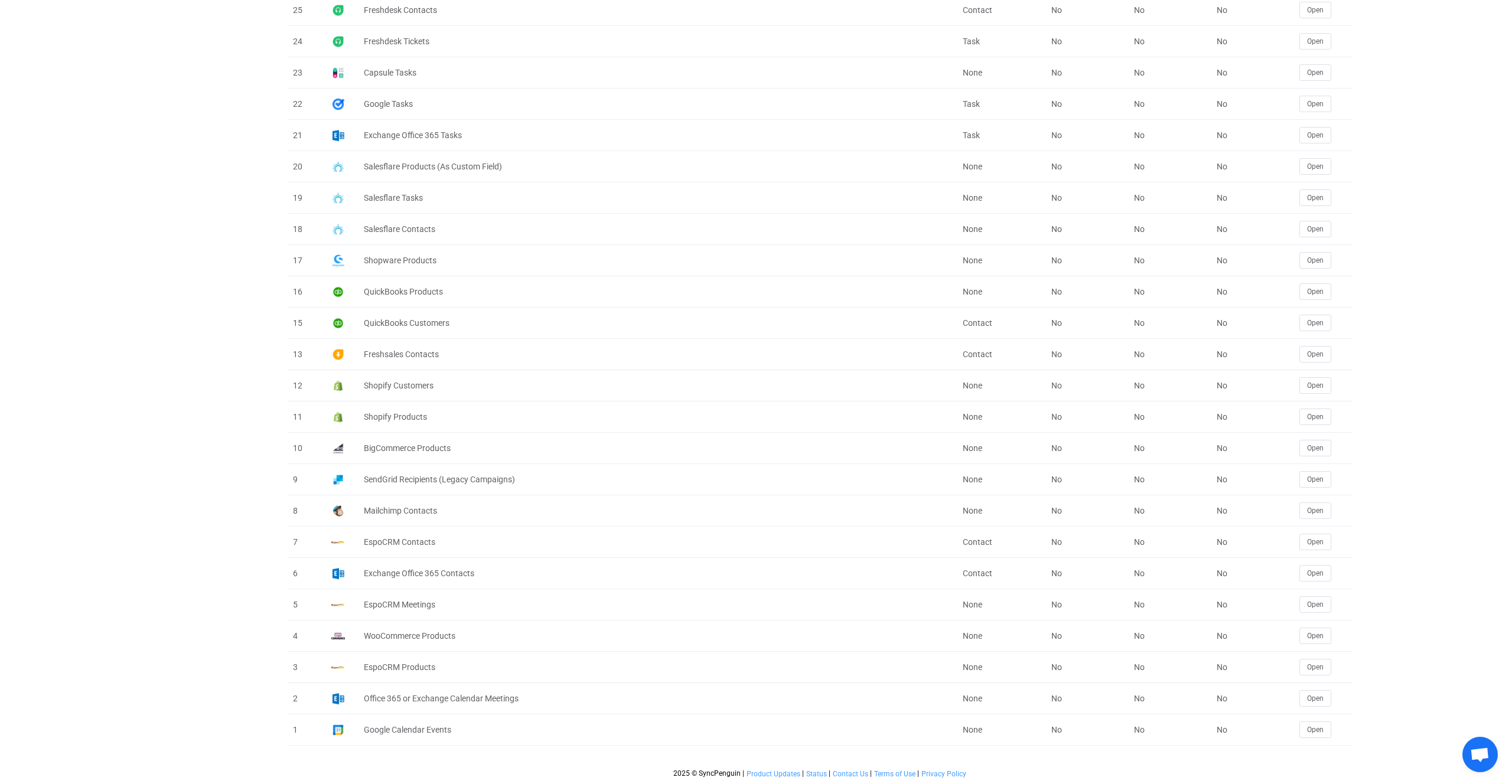
scroll to position [286, 0]
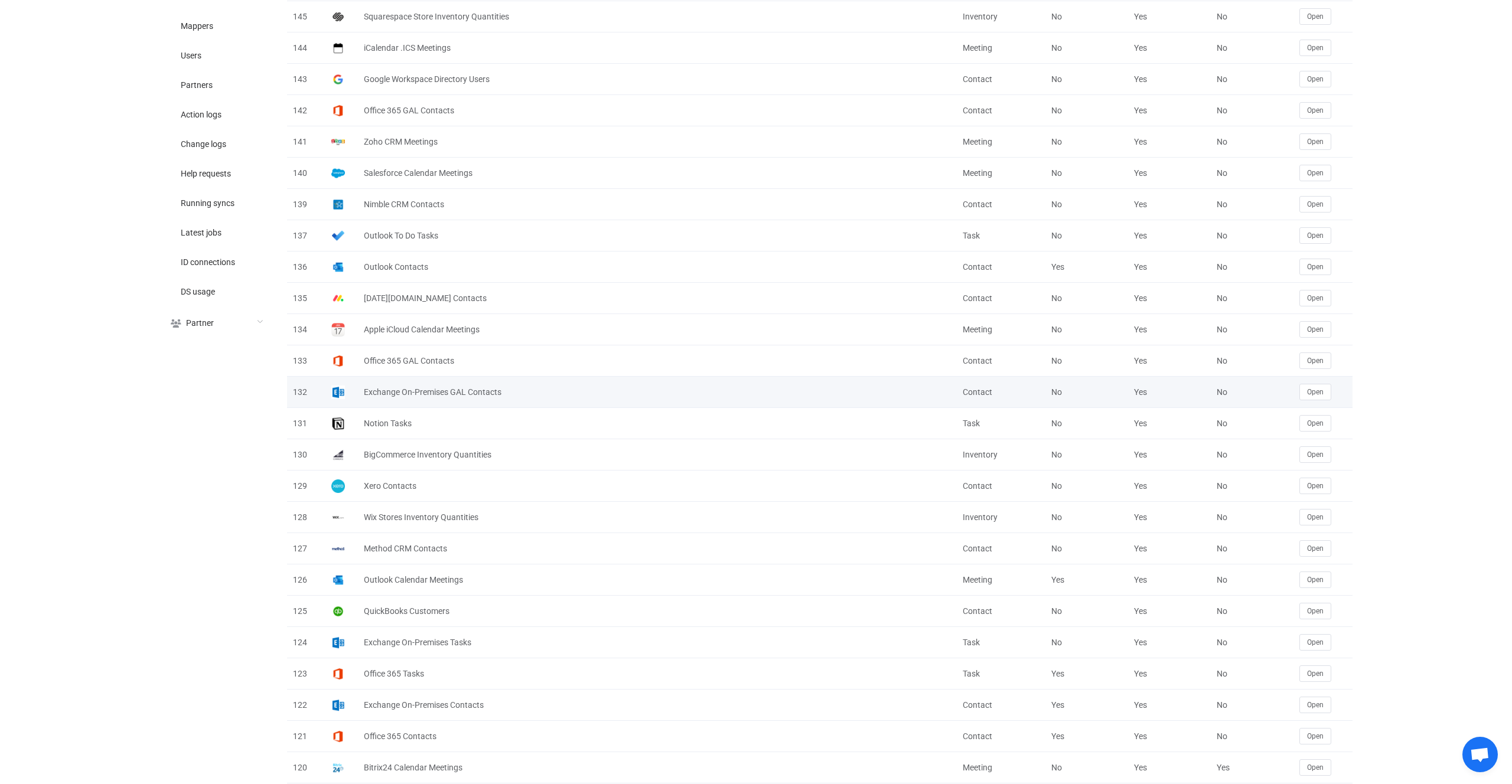
click at [301, 391] on div "132" at bounding box center [306, 393] width 39 height 14
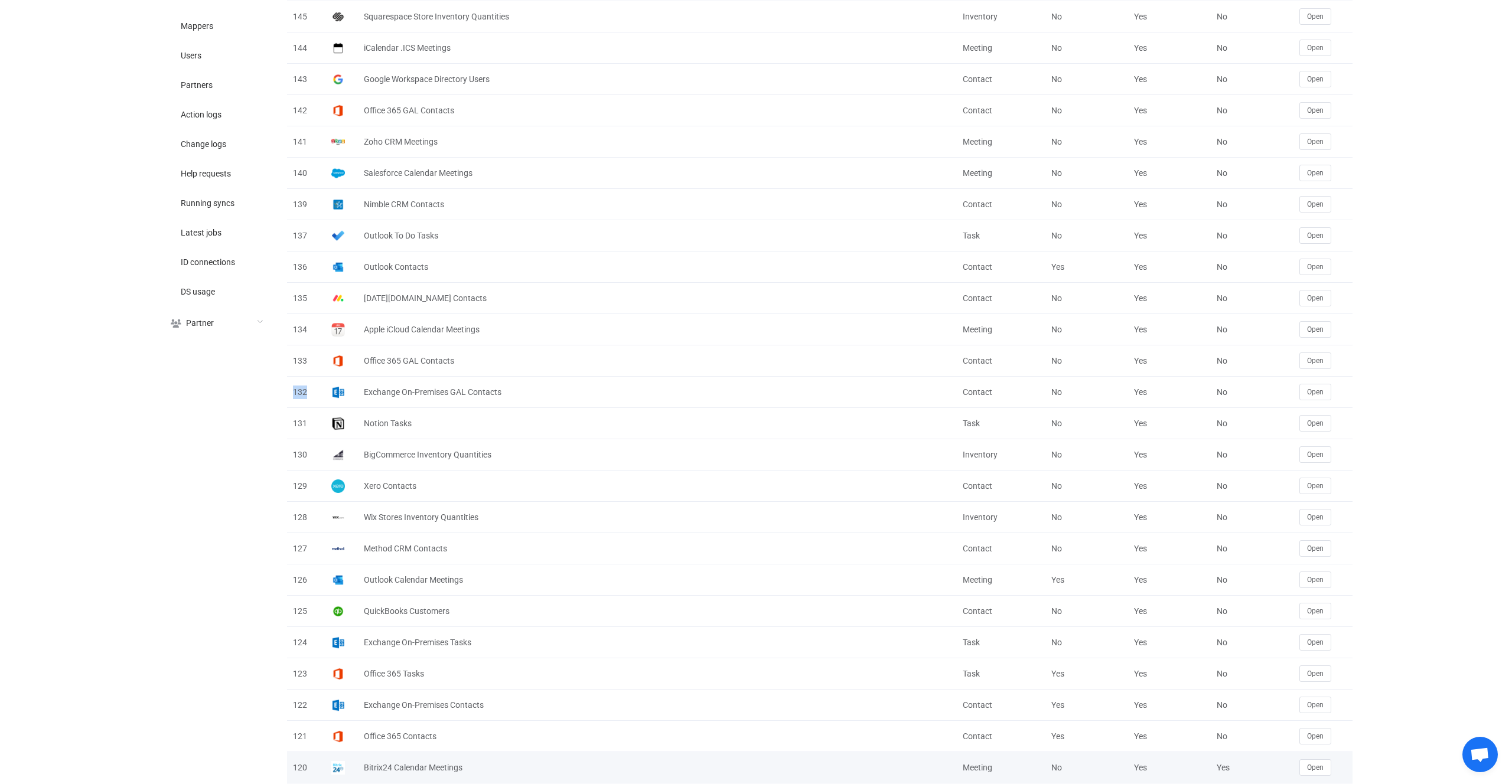
copy div "132"
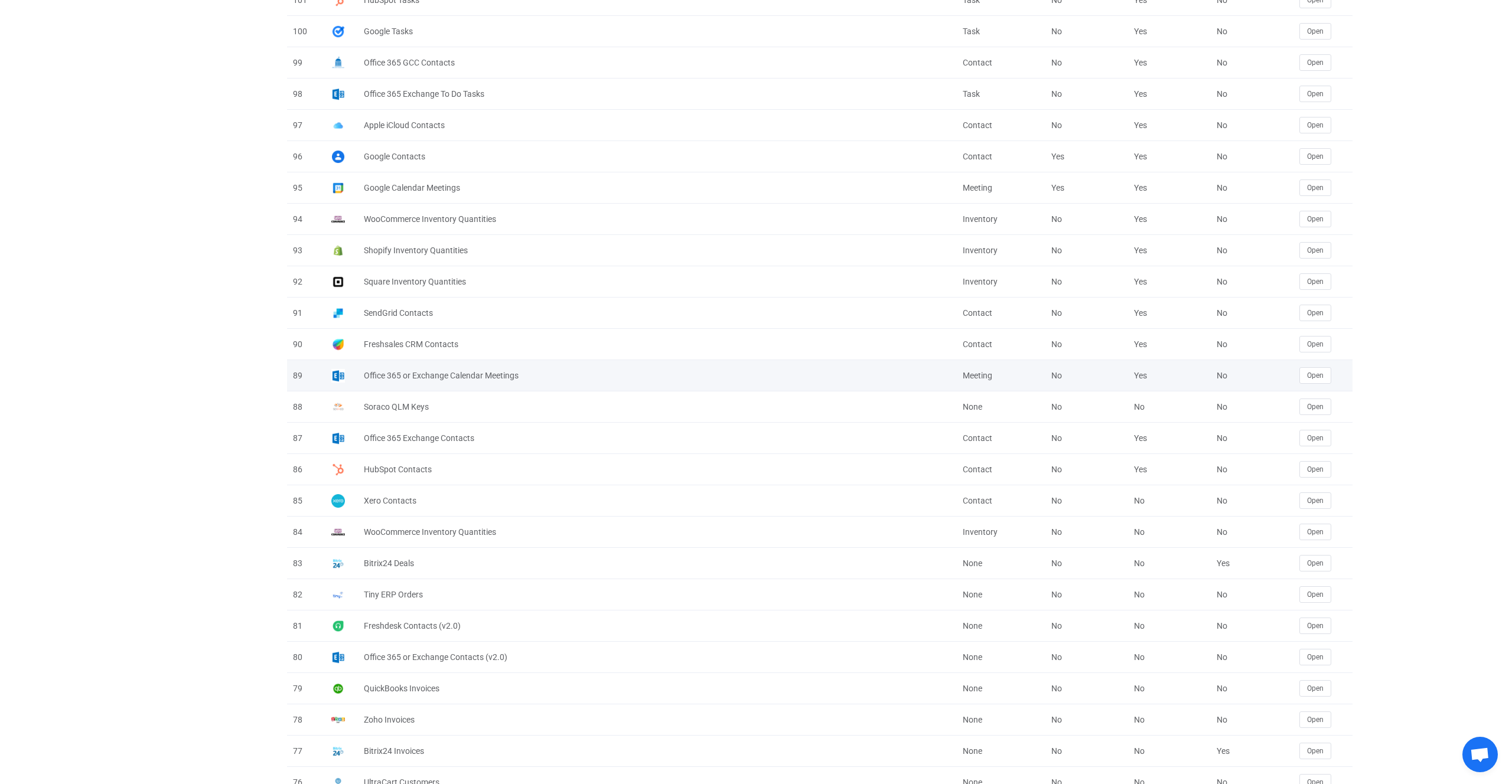
scroll to position [0, 0]
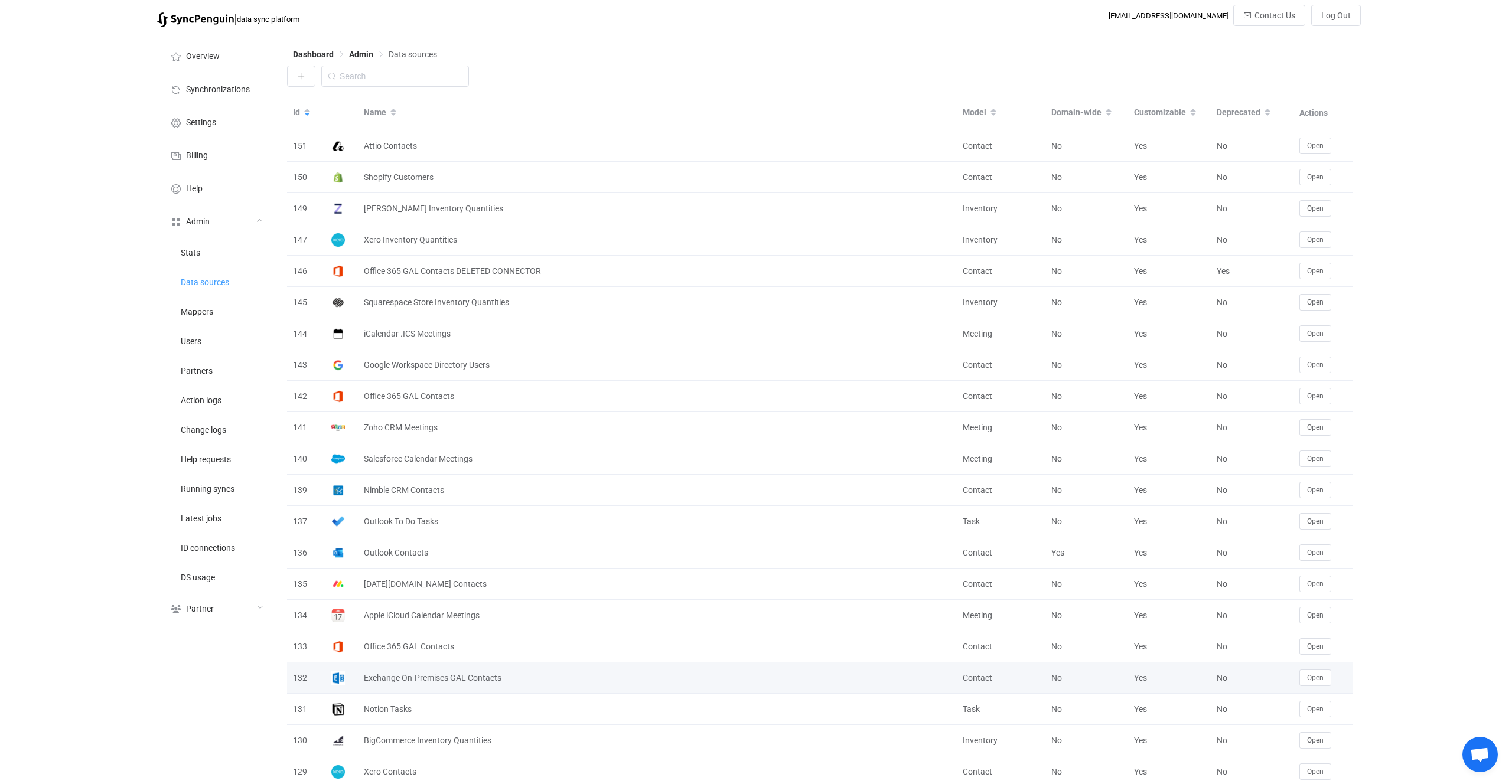
click at [304, 676] on div "132" at bounding box center [306, 678] width 39 height 14
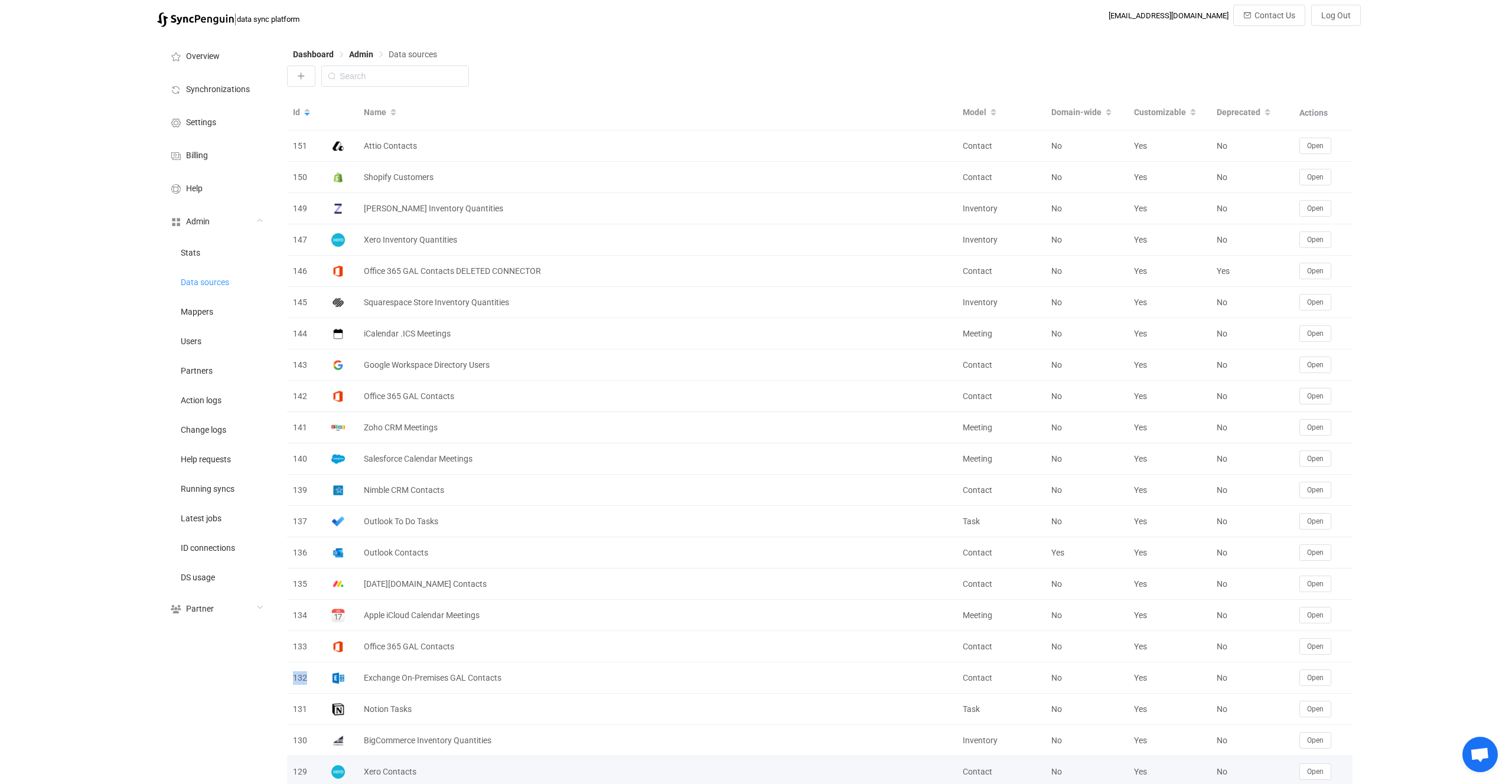
copy div "132"
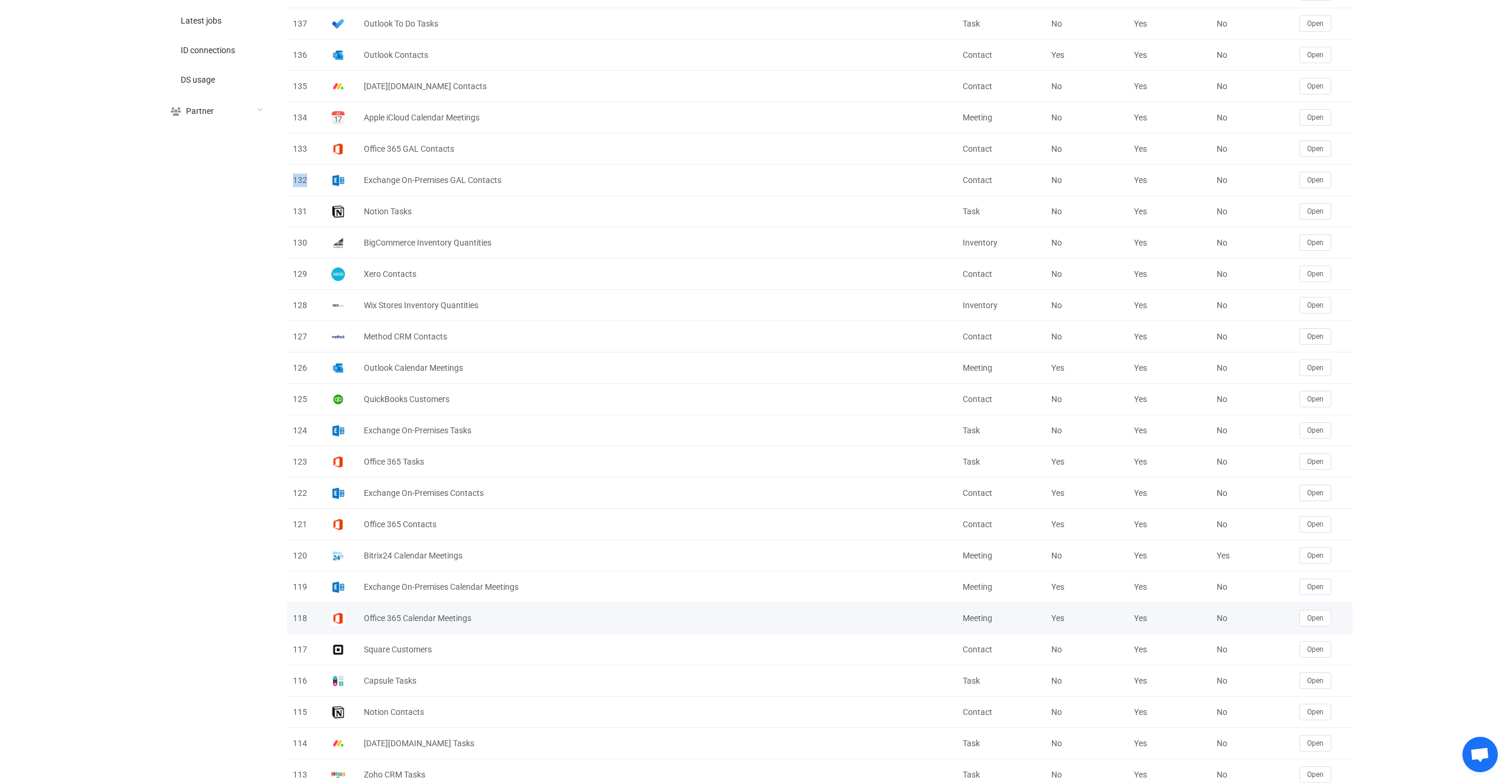
scroll to position [542, 0]
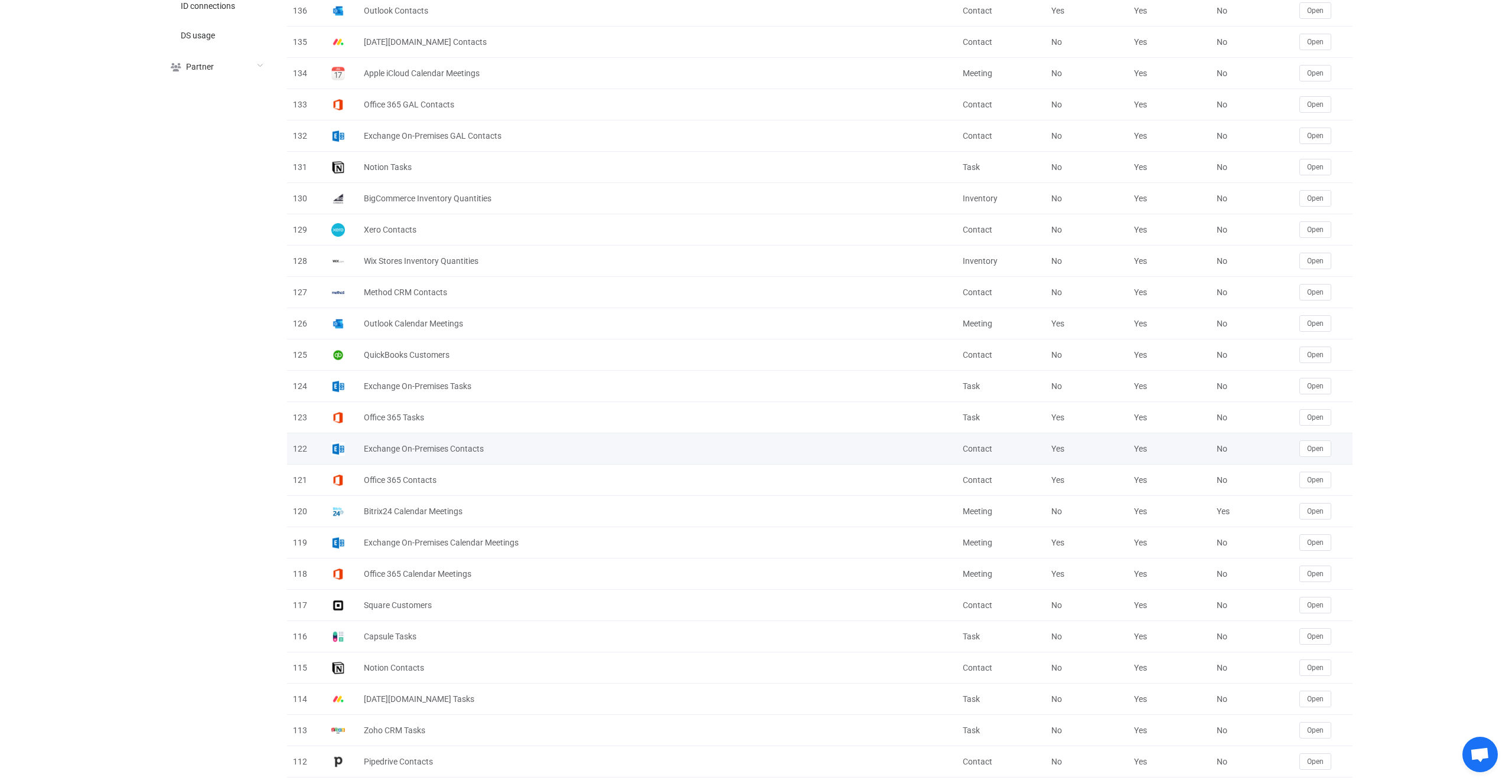
click at [292, 448] on div "122" at bounding box center [306, 449] width 39 height 14
copy div "122"
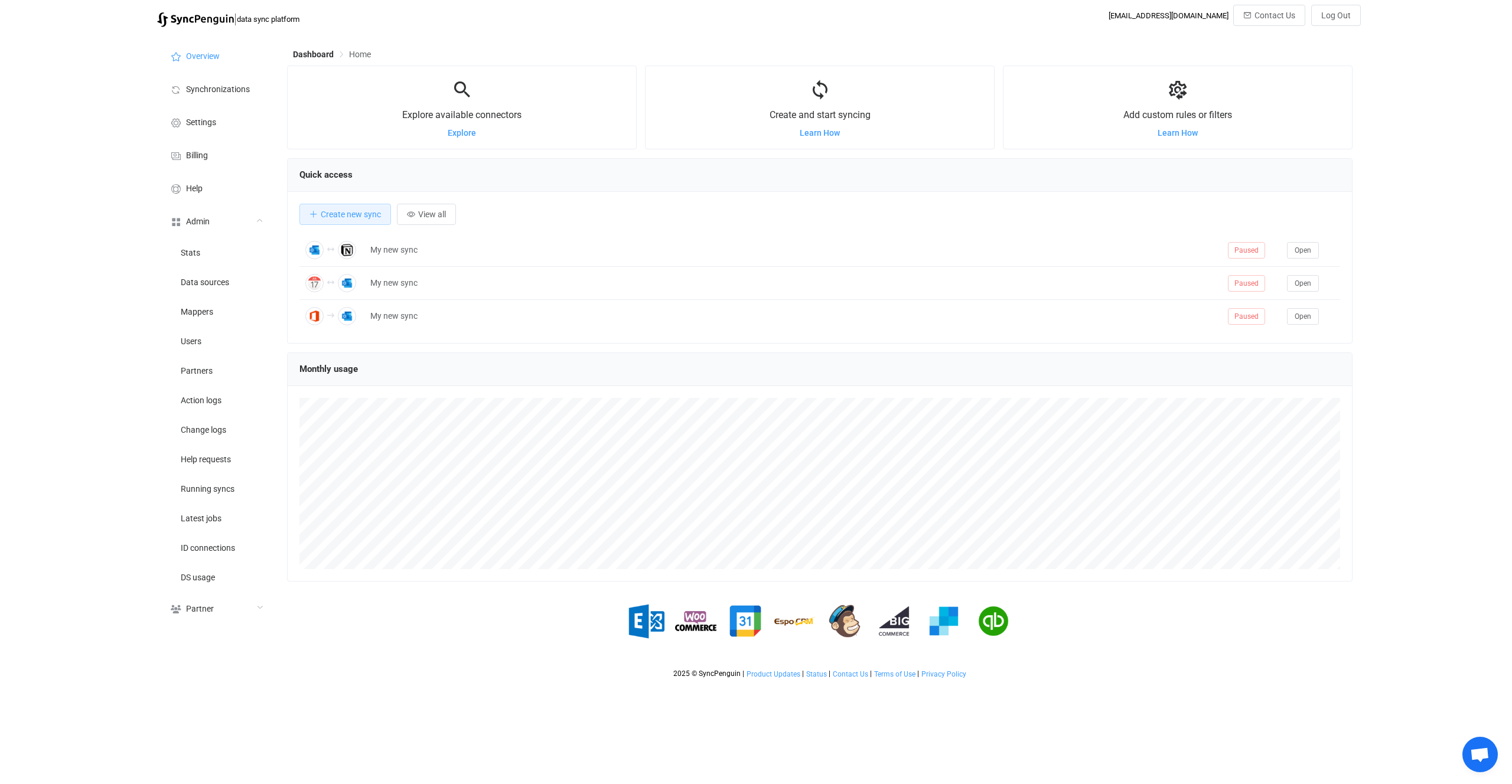
scroll to position [229, 1066]
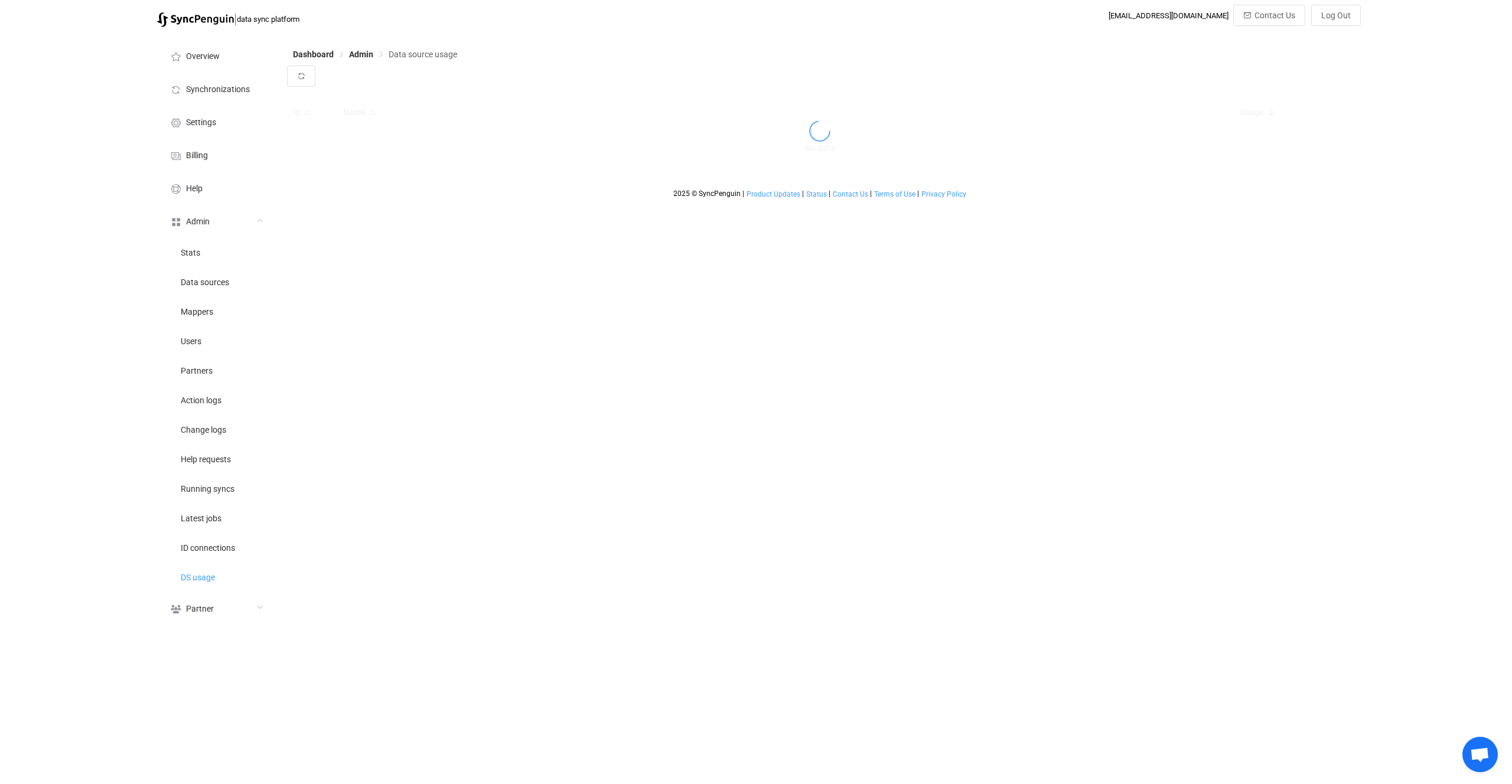
click at [726, 505] on div "Dashboard Admin Data source usage Id Name Usage No data 2025 © SyncPenguin | Pr…" at bounding box center [821, 332] width 1080 height 597
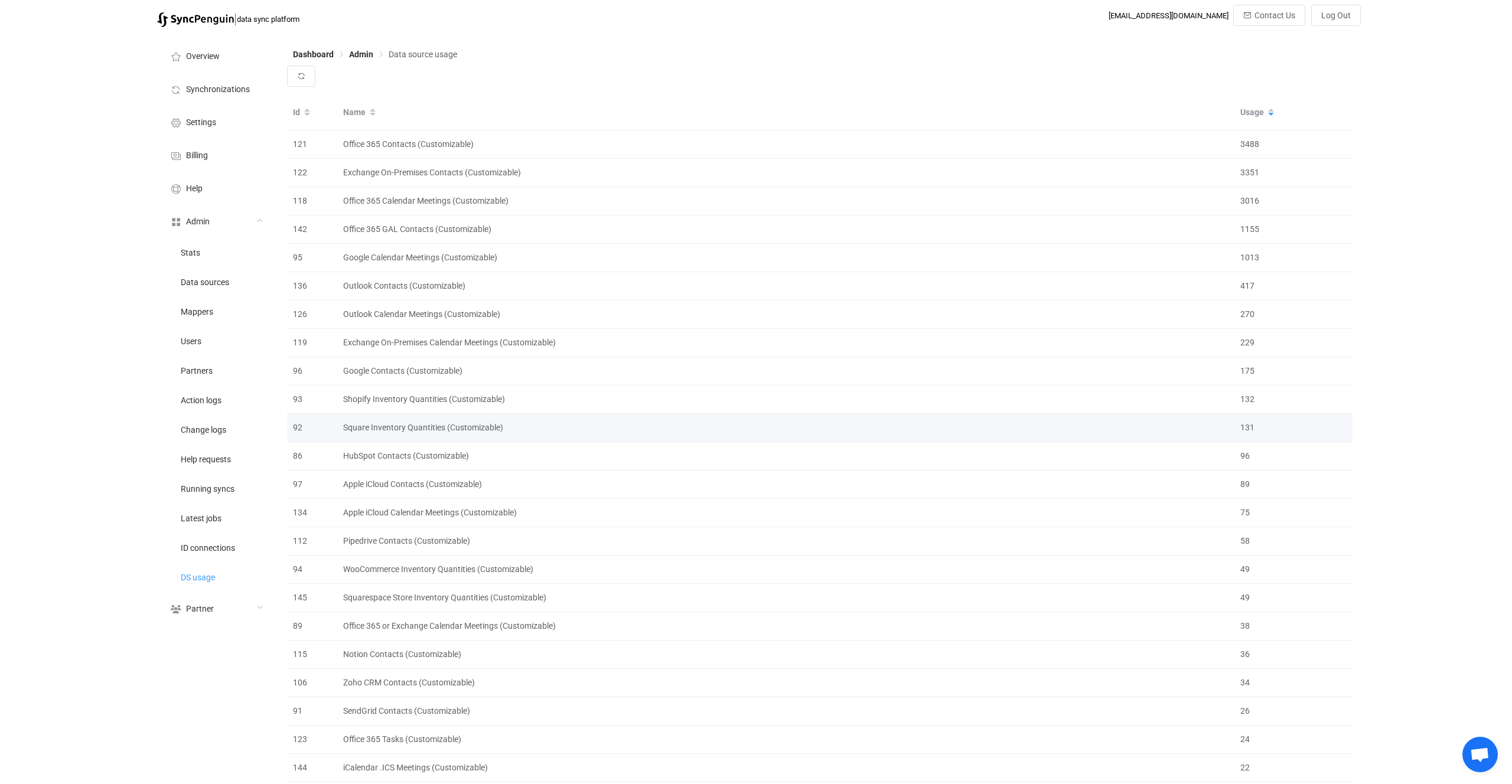
click at [699, 432] on div "Square Inventory Quantities (Customizable)" at bounding box center [786, 428] width 897 height 14
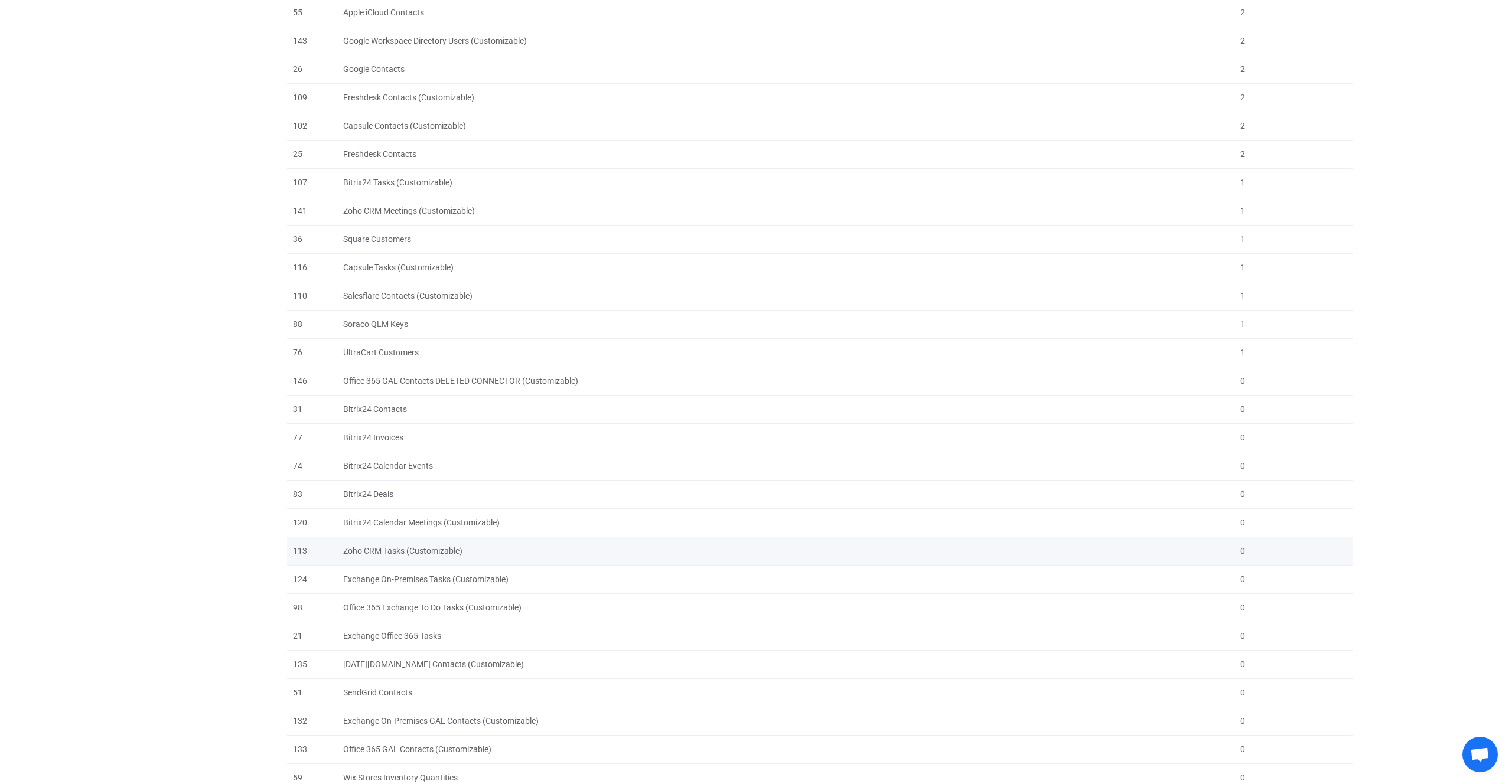
scroll to position [1691, 0]
click at [368, 724] on div "Exchange On-Premises GAL Contacts (Customizable)" at bounding box center [786, 721] width 897 height 14
drag, startPoint x: 368, startPoint y: 724, endPoint x: 452, endPoint y: 723, distance: 84.0
click at [452, 723] on div "Exchange On-Premises GAL Contacts (Customizable)" at bounding box center [786, 721] width 897 height 14
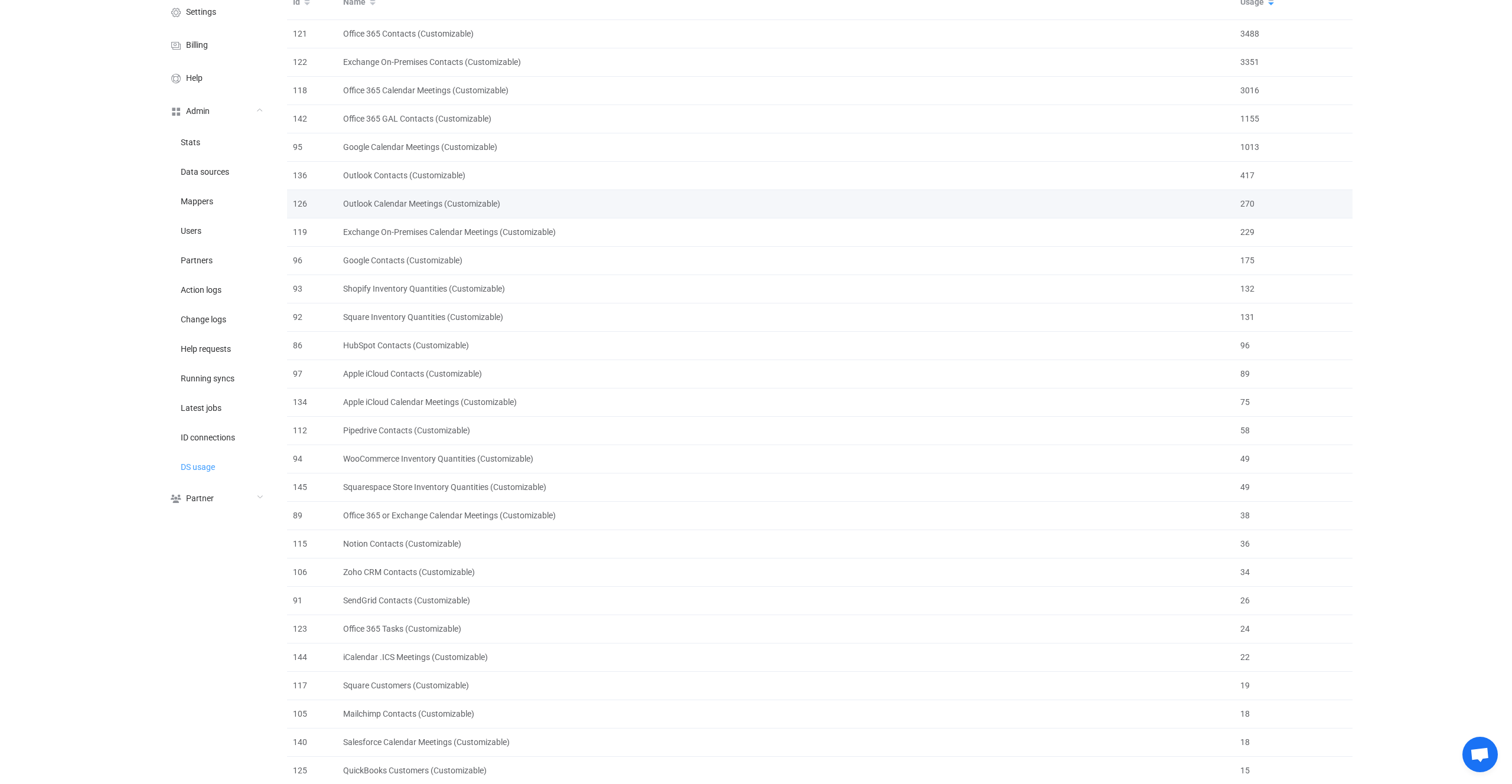
scroll to position [0, 0]
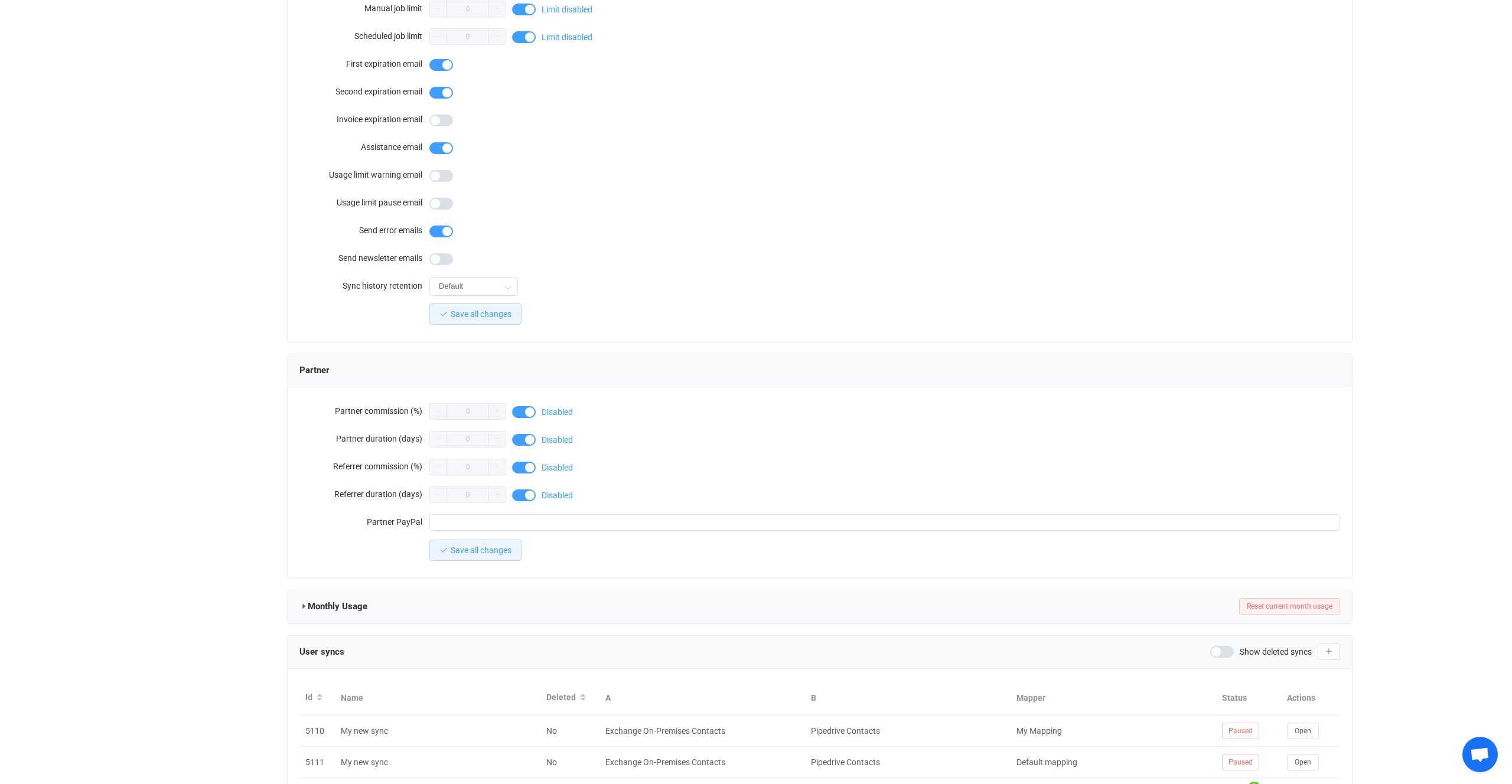
scroll to position [776, 0]
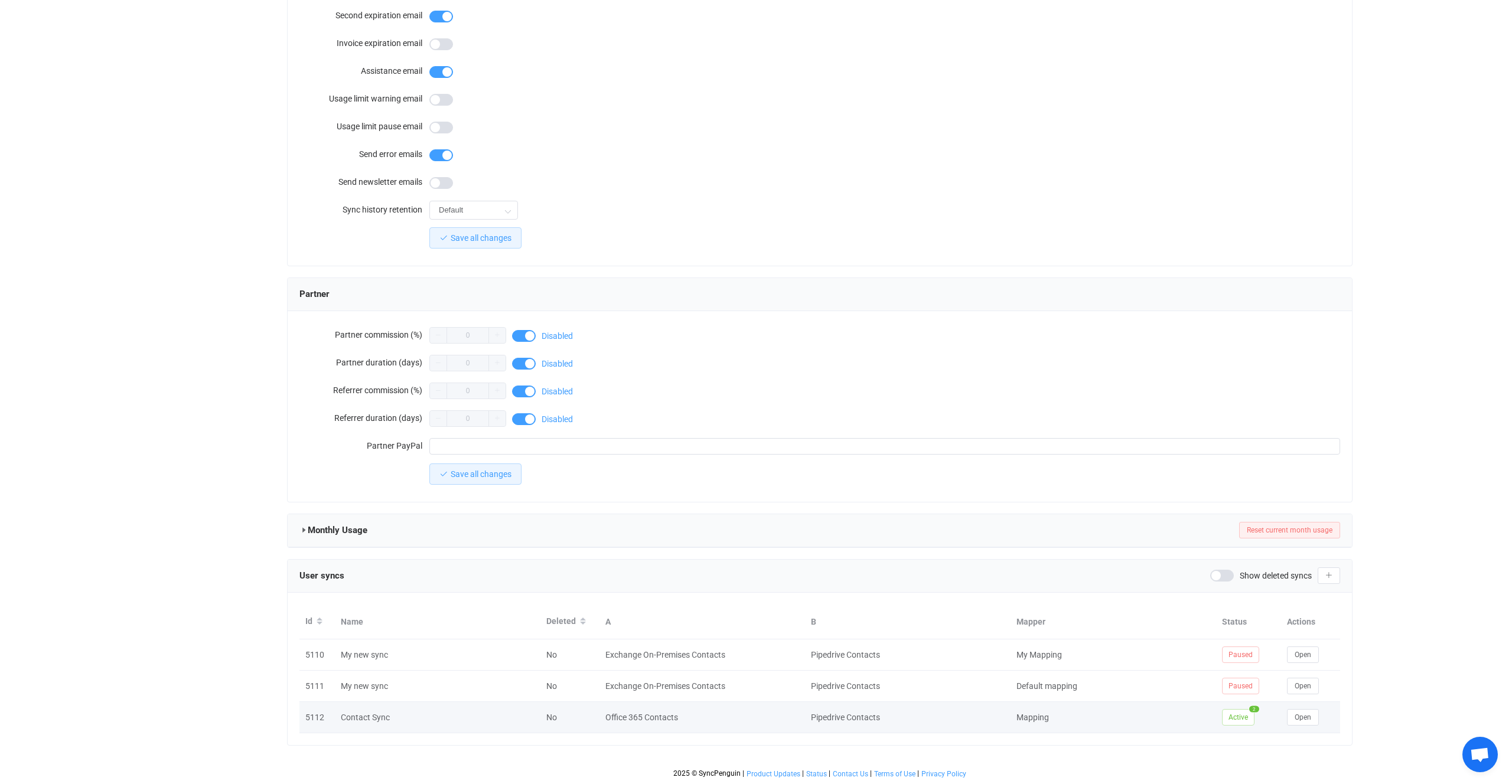
click at [1329, 720] on div "Open" at bounding box center [1311, 718] width 59 height 16
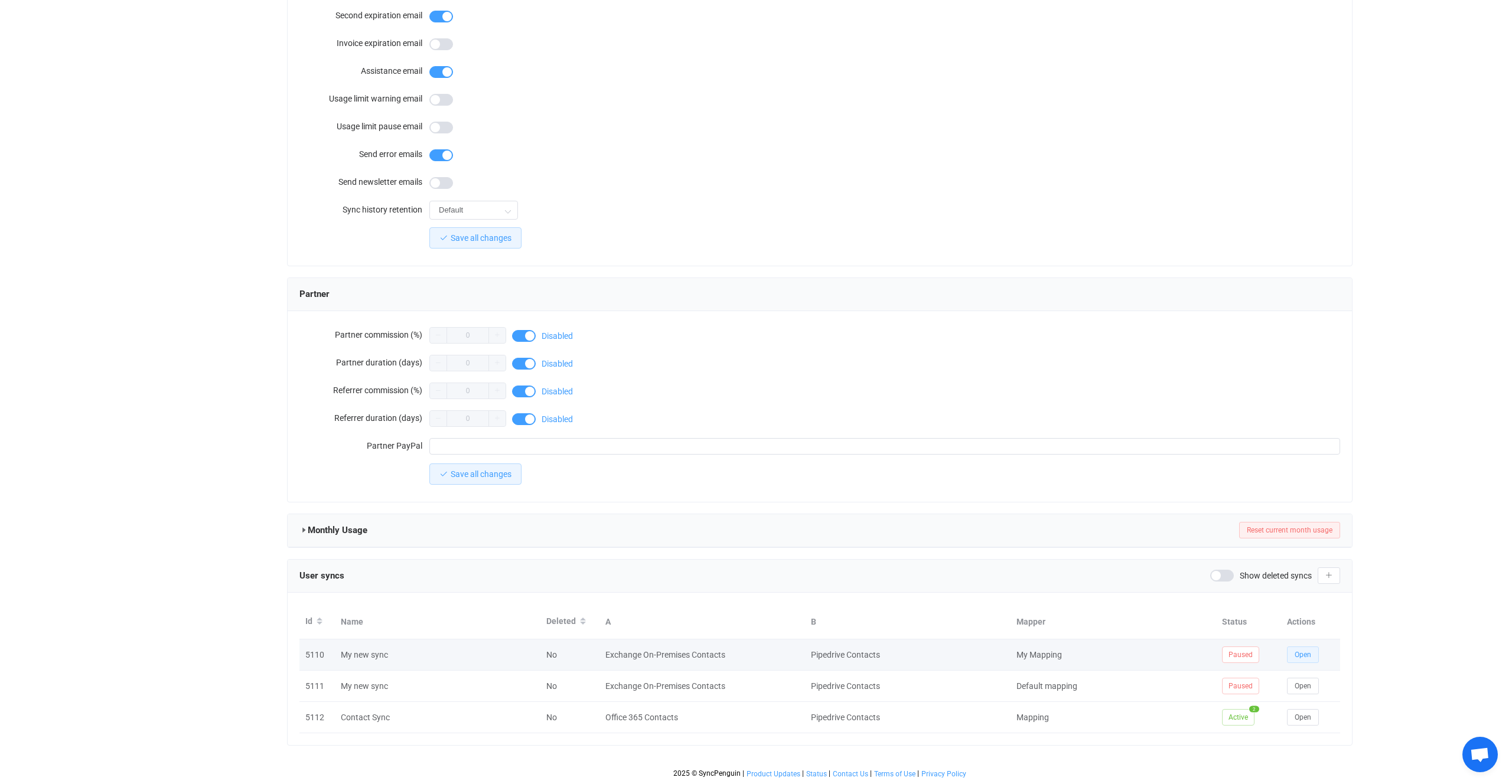
click at [1309, 656] on span "Open" at bounding box center [1303, 655] width 16 height 8
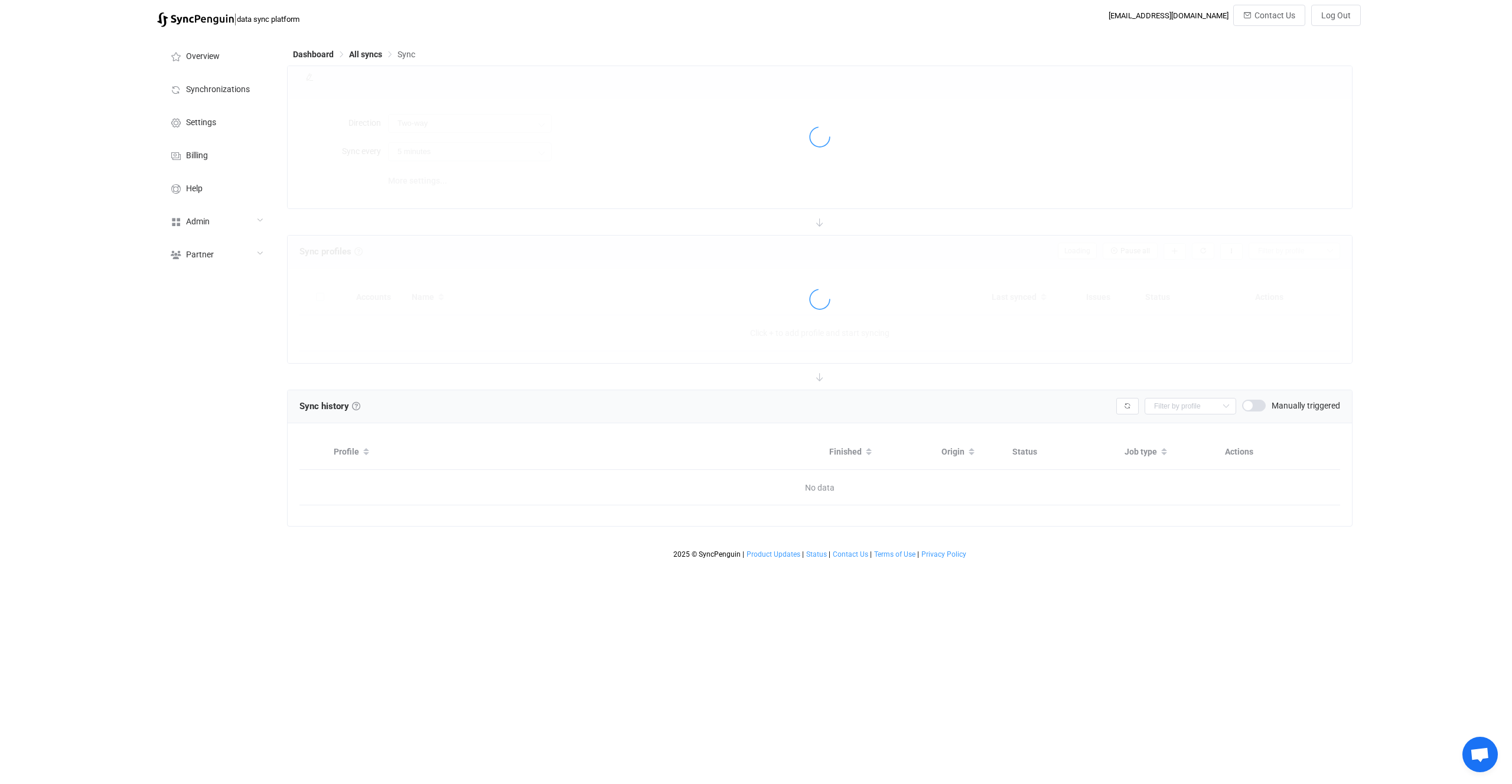
type input "10 minutes"
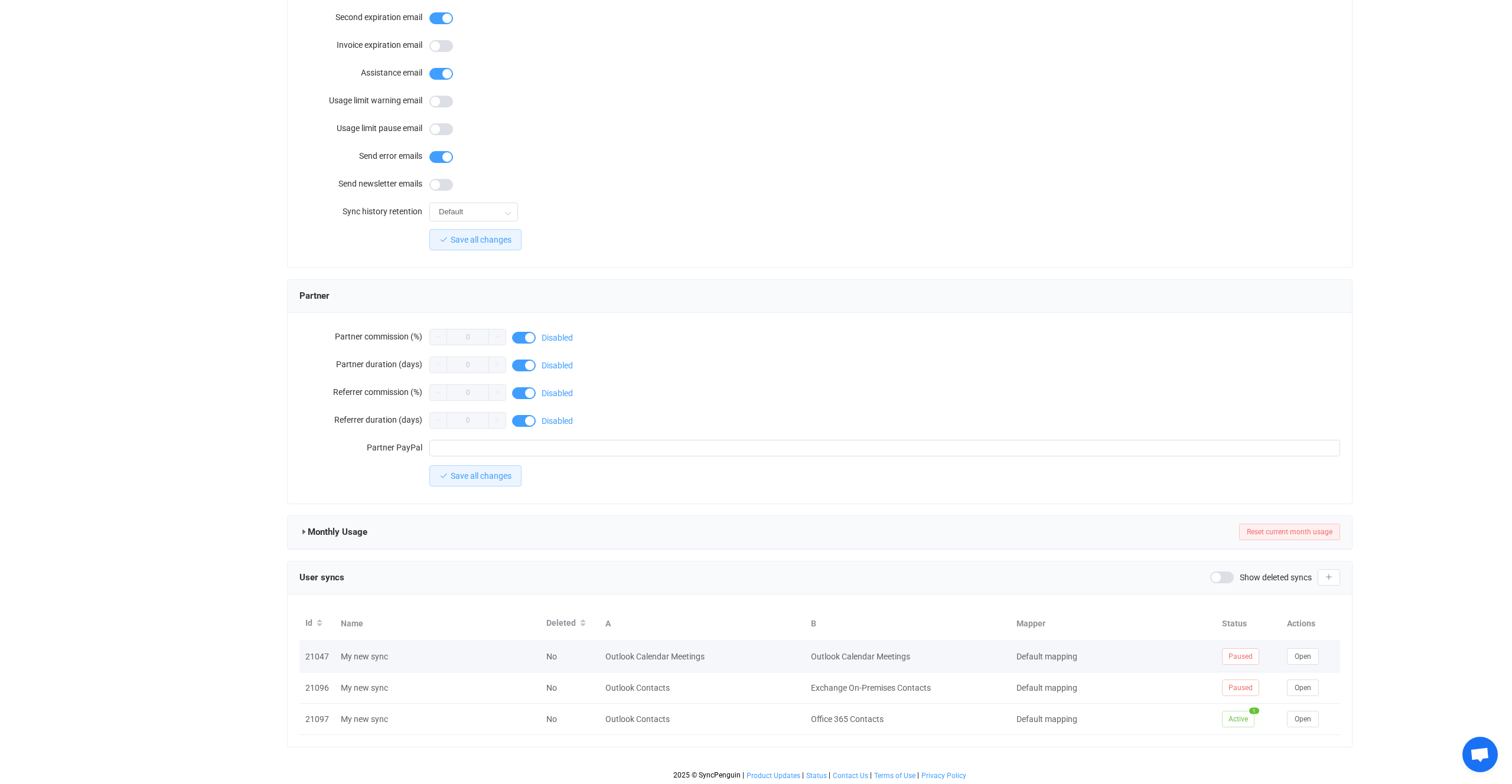
scroll to position [774, 0]
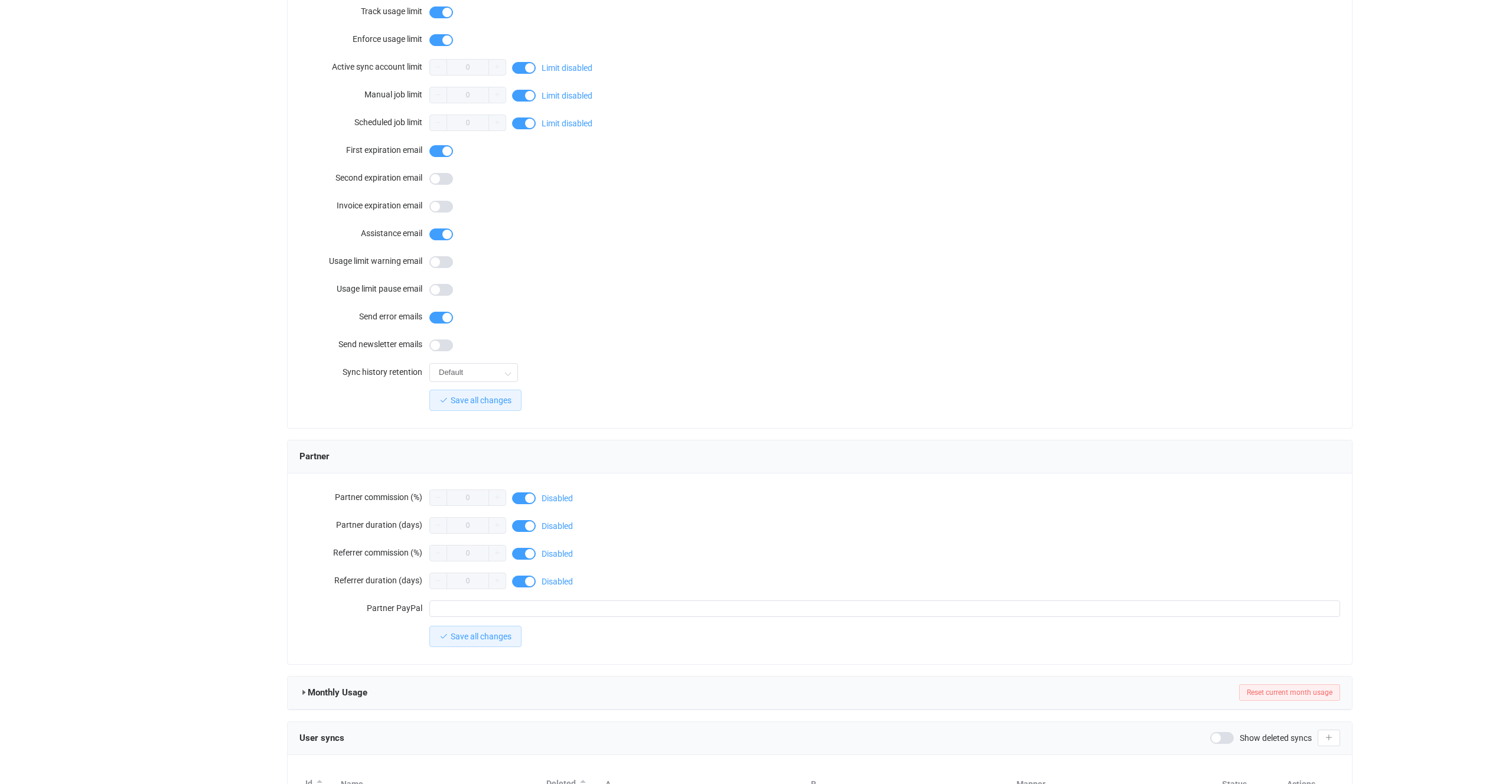
scroll to position [713, 0]
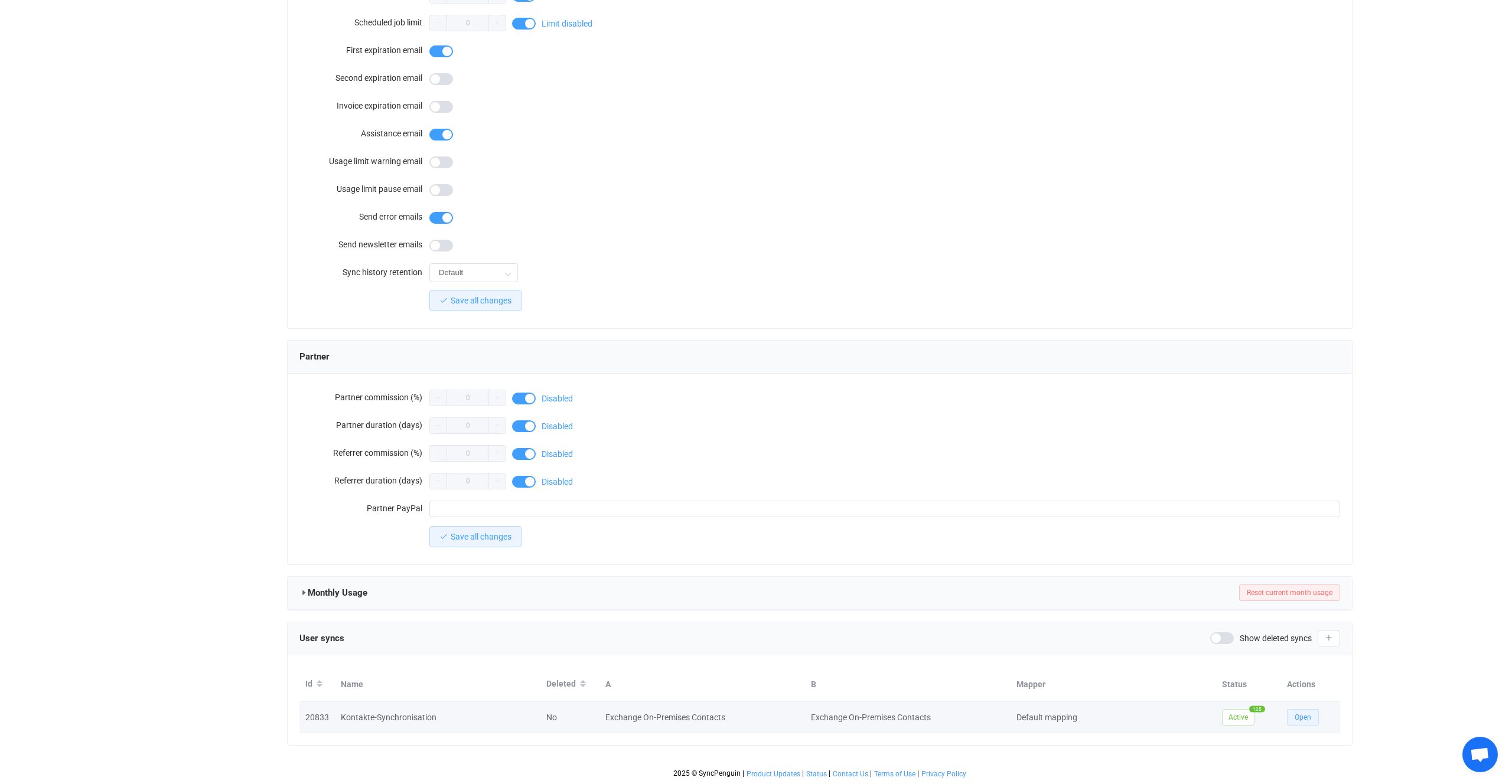
click at [1306, 717] on span "Open" at bounding box center [1303, 718] width 16 height 8
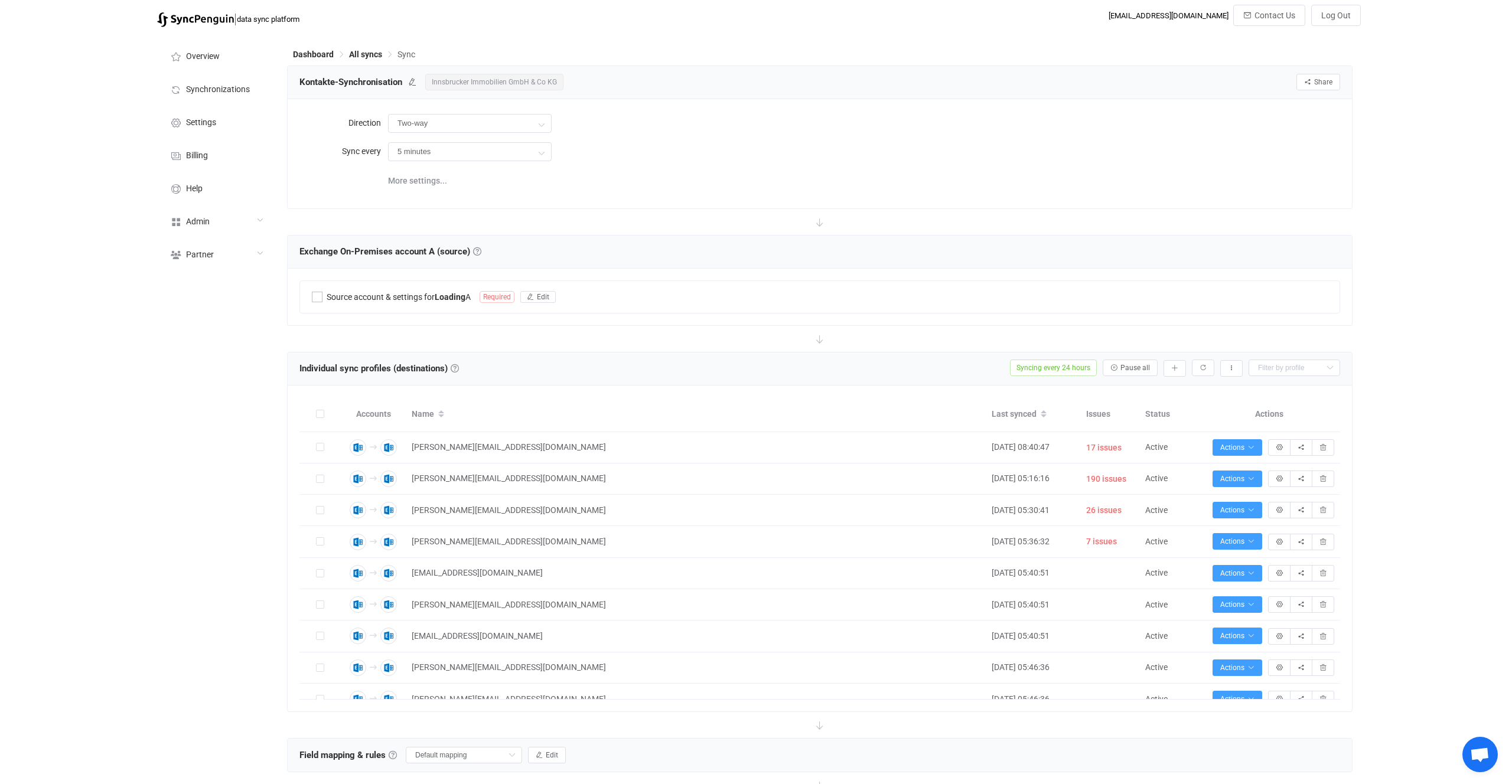
type input "A → B (one to many)"
type input "24 hours"
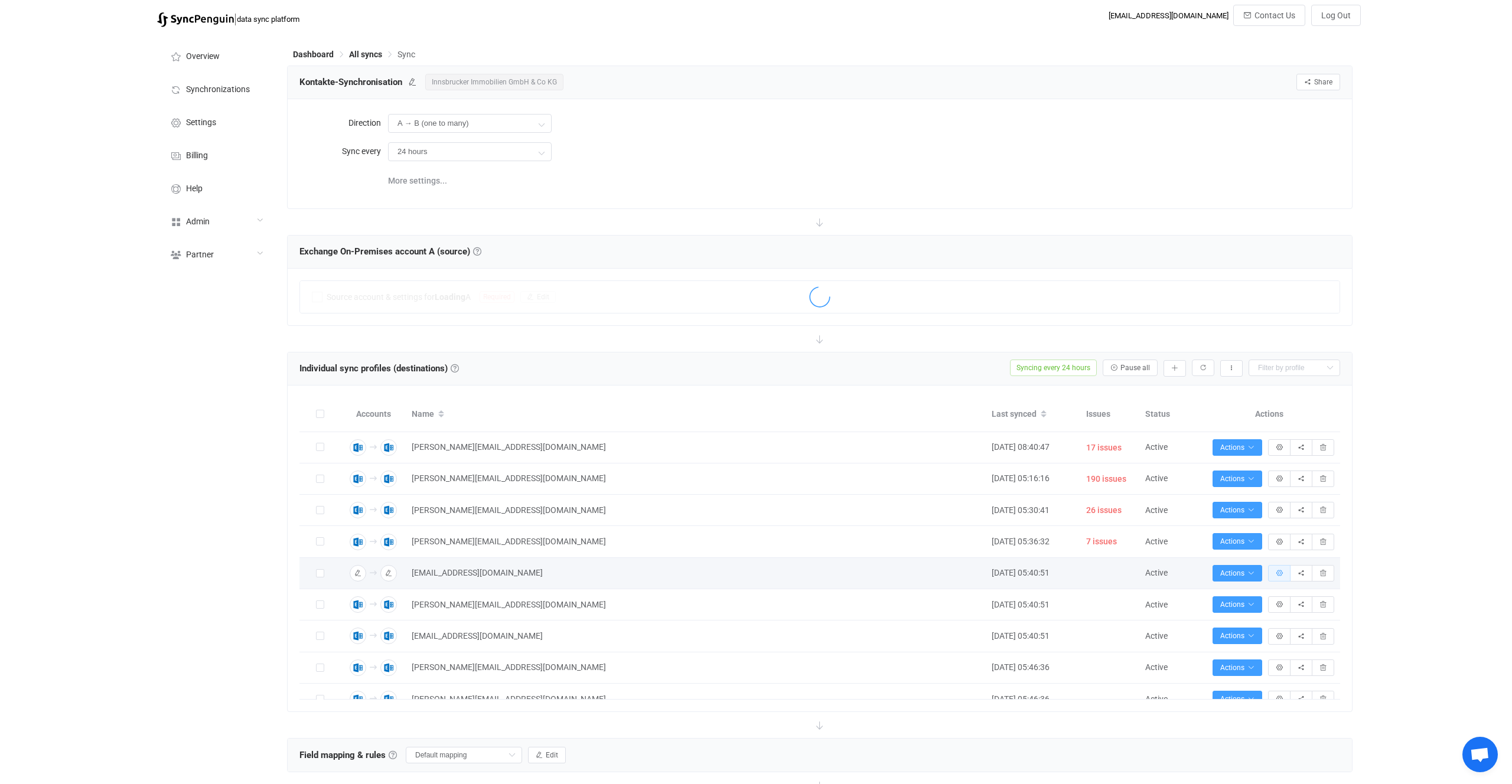
click at [1280, 576] on icon "button" at bounding box center [1279, 573] width 7 height 7
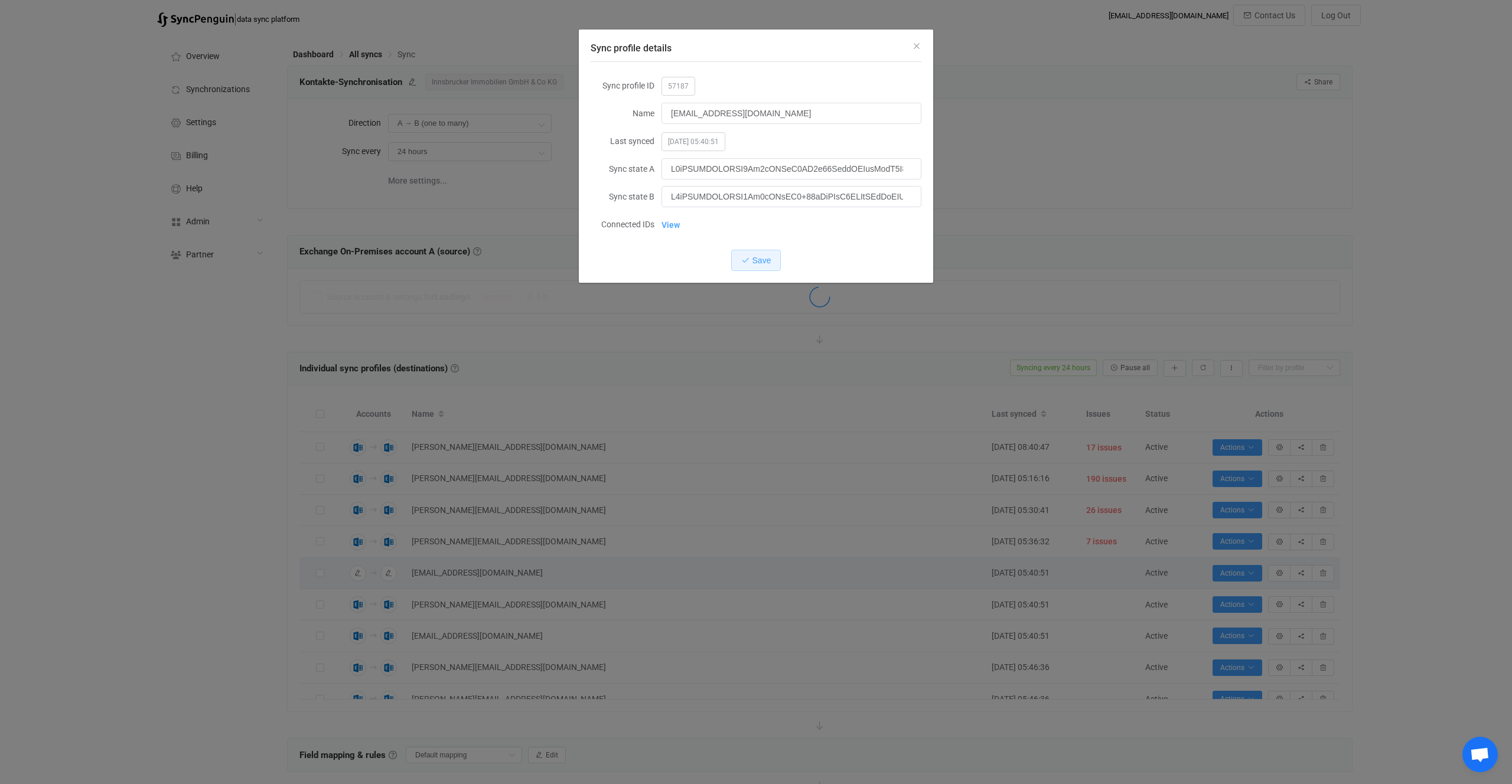
click at [682, 88] on span "57187" at bounding box center [678, 86] width 34 height 19
copy span "57187"
click at [746, 530] on div "Sync profile details Sync profile ID 57187 Name [EMAIL_ADDRESS][DOMAIN_NAME] La…" at bounding box center [756, 392] width 1512 height 784
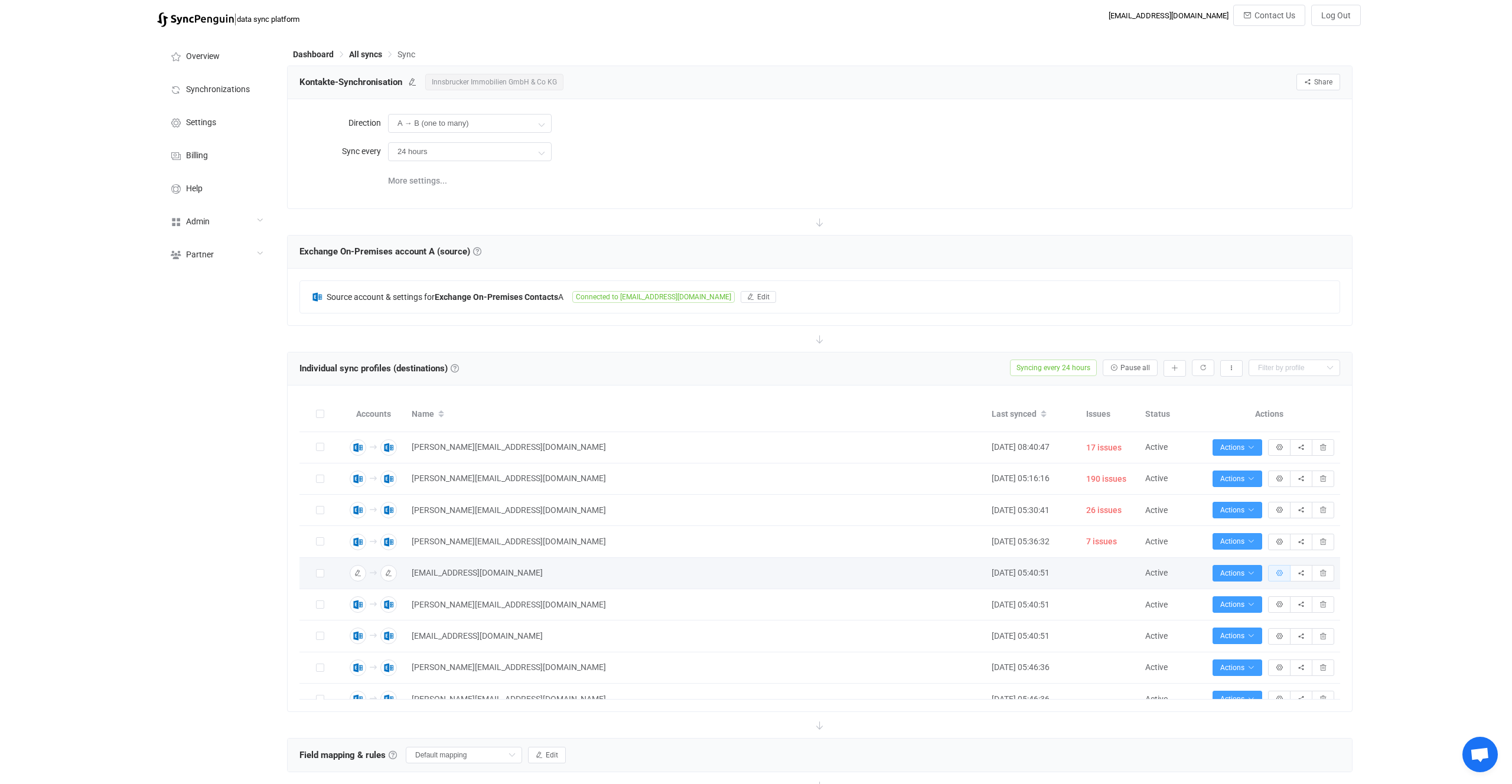
click at [1278, 579] on button "button" at bounding box center [1279, 573] width 22 height 16
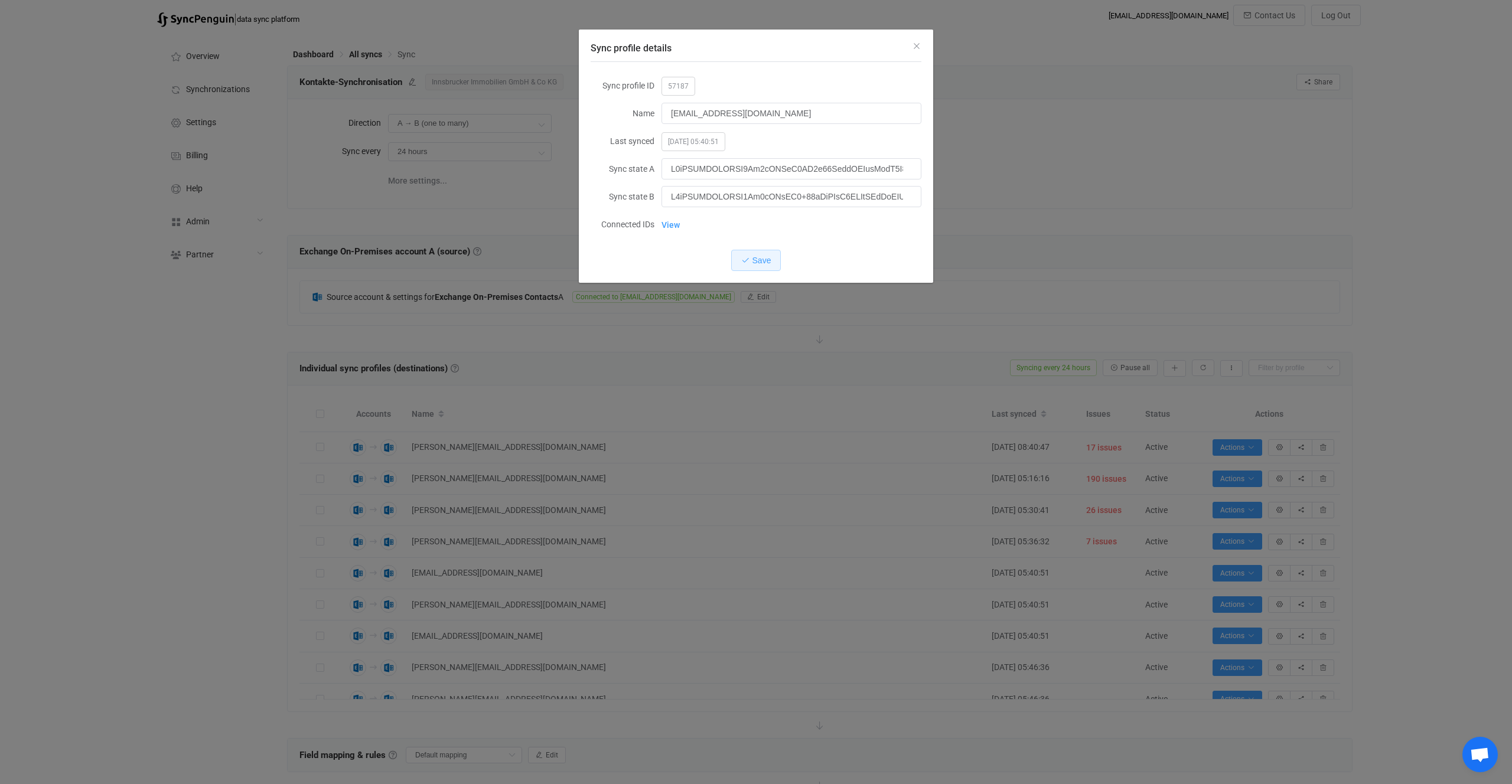
click at [682, 89] on span "57187" at bounding box center [678, 86] width 34 height 19
copy span "57187"
